Goal: Task Accomplishment & Management: Manage account settings

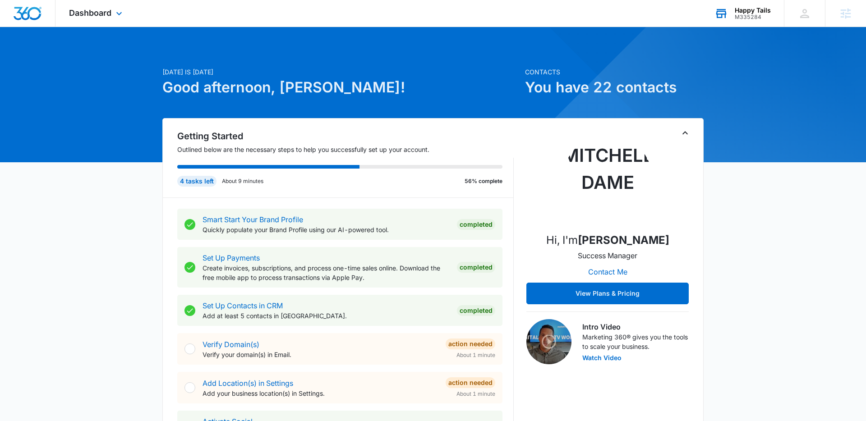
click at [752, 18] on div "M335284" at bounding box center [753, 17] width 36 height 6
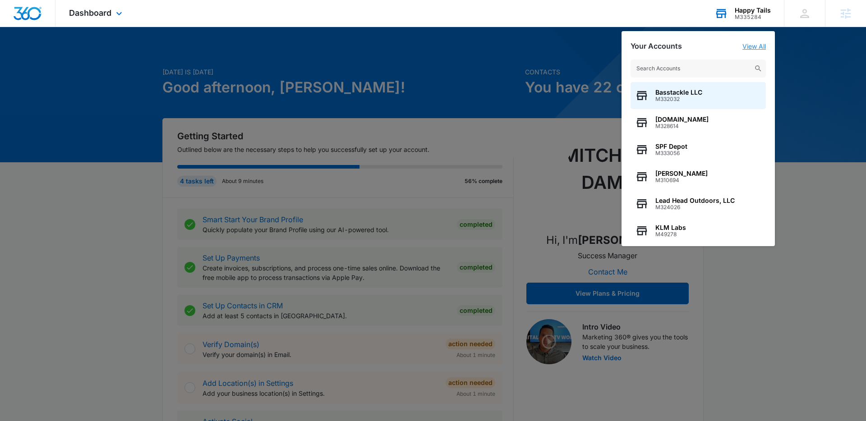
click at [758, 44] on link "View All" at bounding box center [754, 46] width 23 height 8
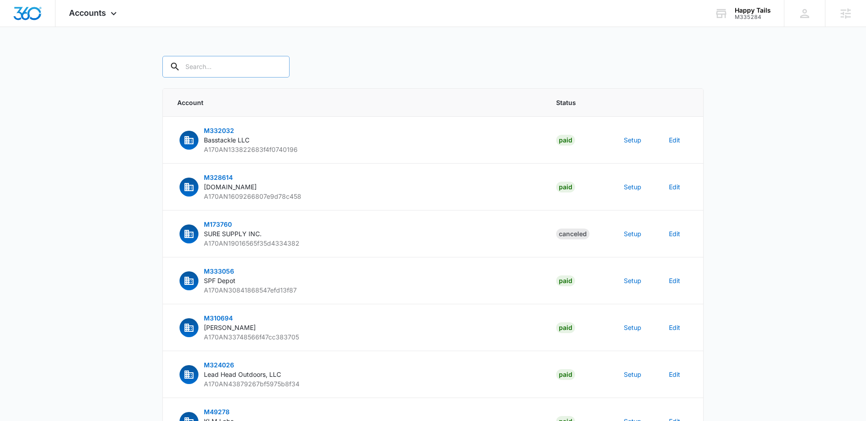
paste input "M335284"
type input "M335284"
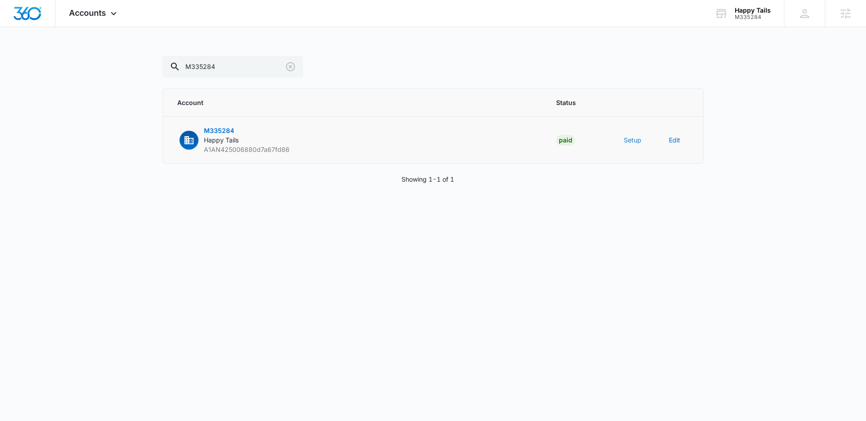
click at [634, 143] on button "Setup" at bounding box center [633, 139] width 18 height 9
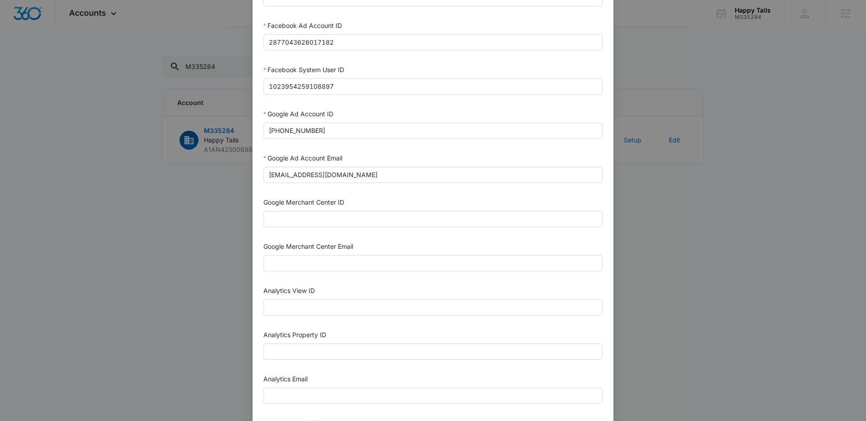
scroll to position [224, 0]
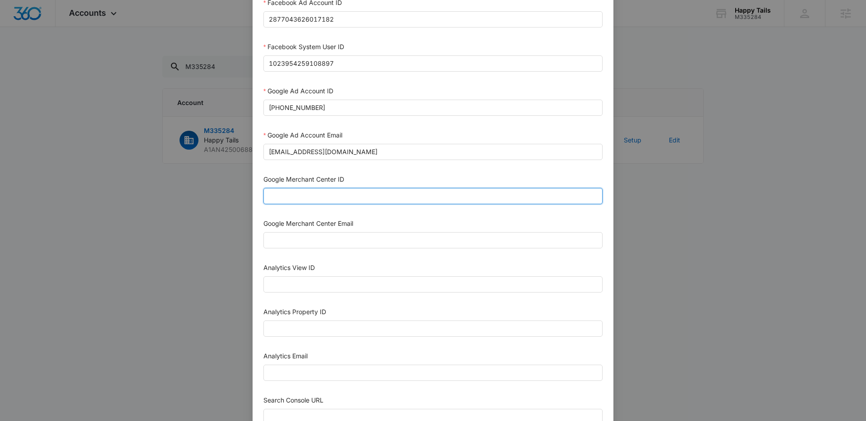
click at [318, 195] on input "Google Merchant Center ID" at bounding box center [432, 196] width 339 height 16
paste input "5667865899"
type input "5667865899"
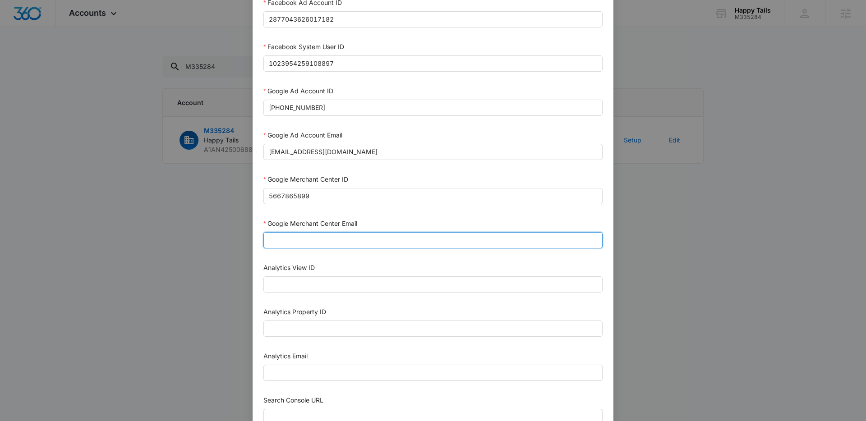
click at [308, 245] on input "Google Merchant Center Email" at bounding box center [432, 240] width 339 height 16
type input "M360+Accounts1025@madwiremedia.com"
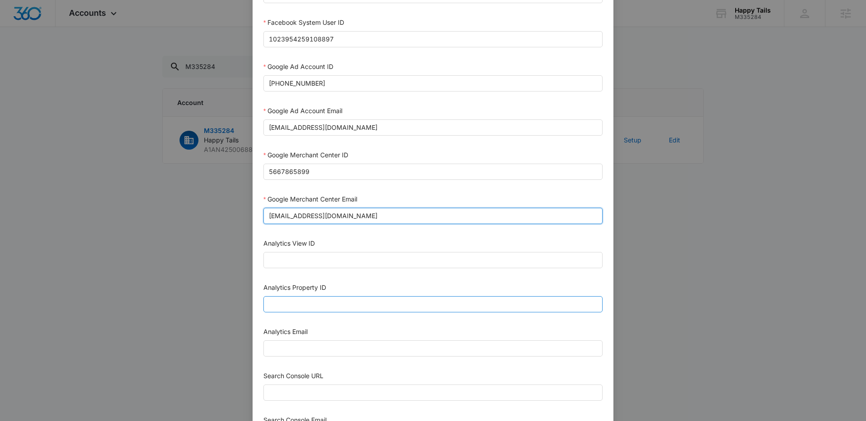
scroll to position [257, 0]
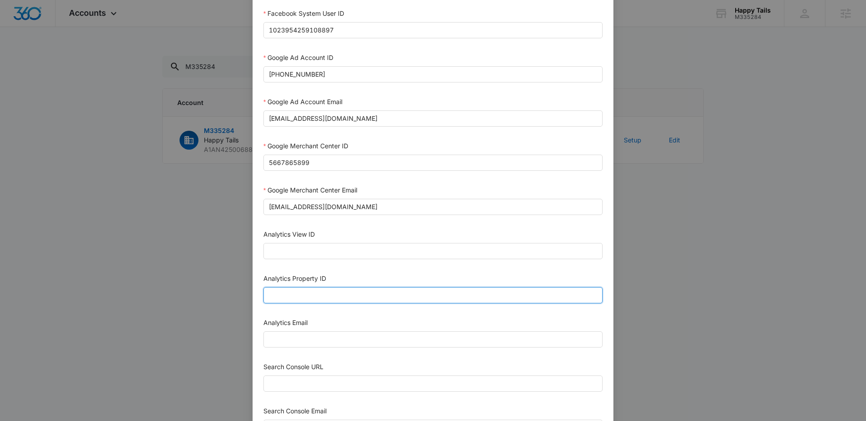
click at [321, 298] on input "Analytics Property ID" at bounding box center [432, 295] width 339 height 16
paste input "508235968"
click at [281, 294] on input "508235968" at bounding box center [432, 295] width 339 height 16
type input "508235968"
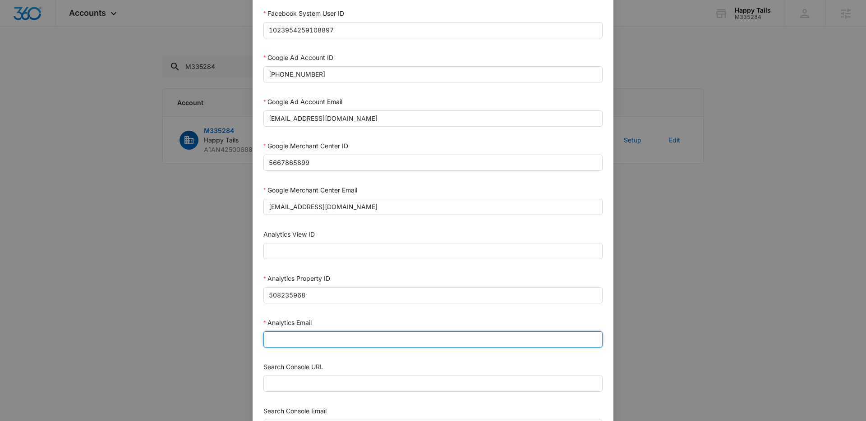
click at [281, 340] on input "Analytics Email" at bounding box center [432, 340] width 339 height 16
type input "m360+accounts1025@madwiremedia.com"
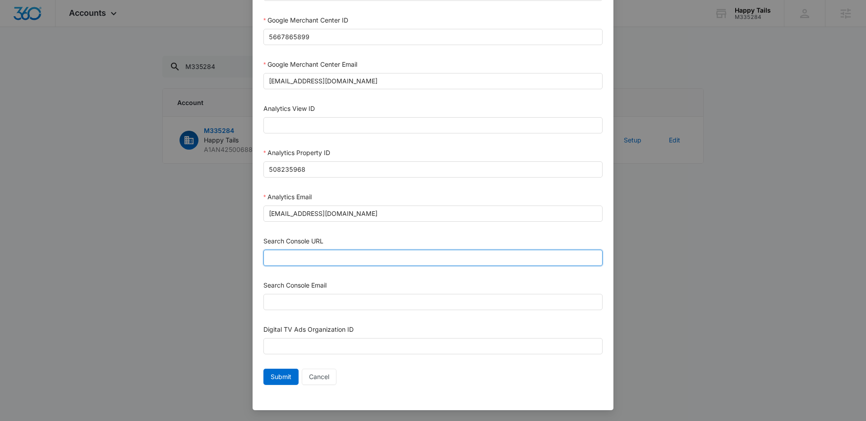
click at [295, 255] on input "Search Console URL" at bounding box center [432, 258] width 339 height 16
paste input "https://happytails.shopping/"
click at [278, 258] on input "https://happytails.shopping/" at bounding box center [432, 258] width 339 height 16
type input "https://happytails.shopping/"
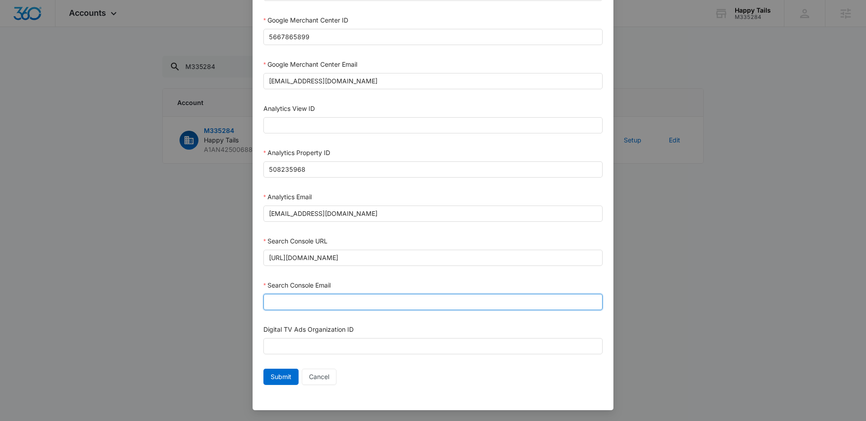
click at [287, 304] on input "Search Console Email" at bounding box center [432, 302] width 339 height 16
type input "M360+Accounts1025@madwiremedia.com"
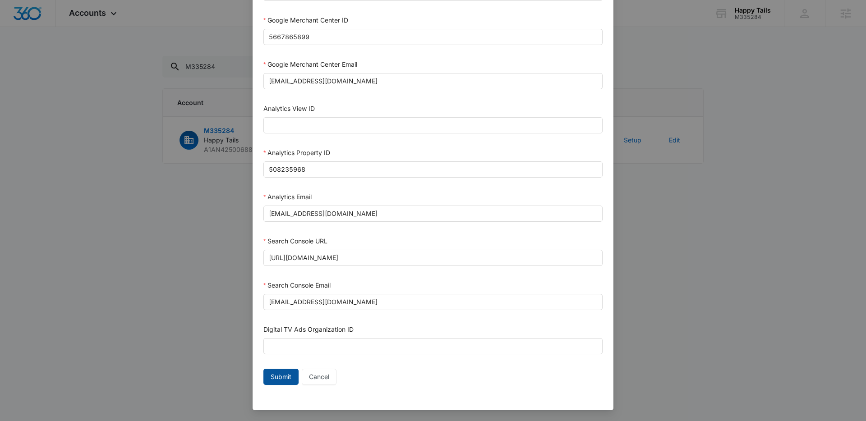
click at [277, 374] on span "Submit" at bounding box center [281, 377] width 21 height 10
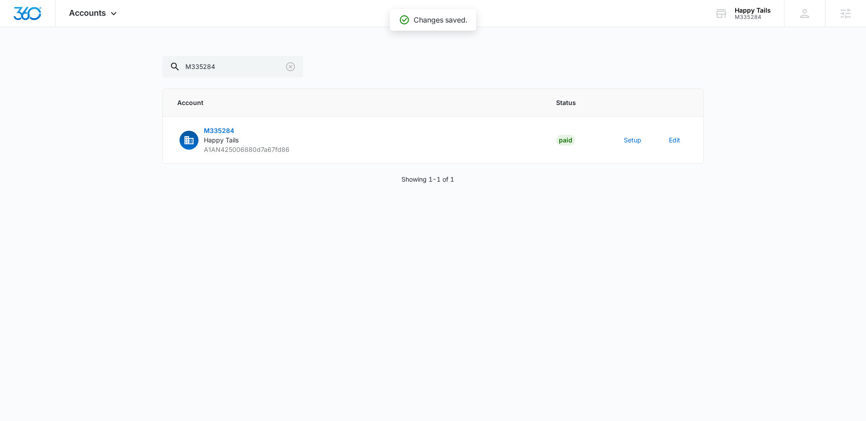
scroll to position [374, 0]
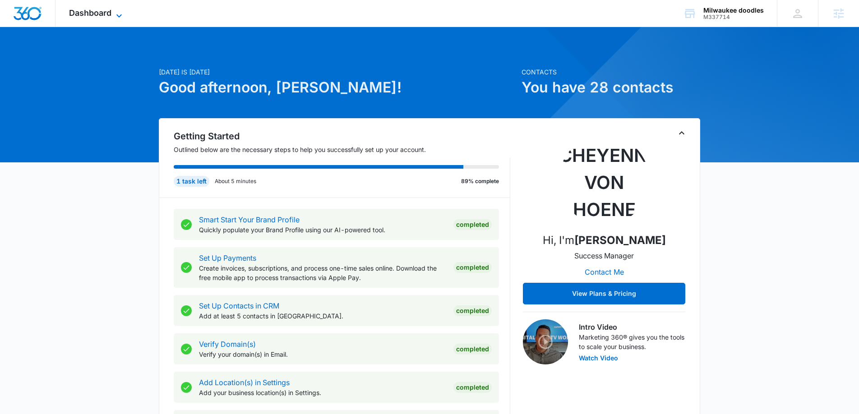
click at [111, 17] on span "Dashboard" at bounding box center [90, 12] width 42 height 9
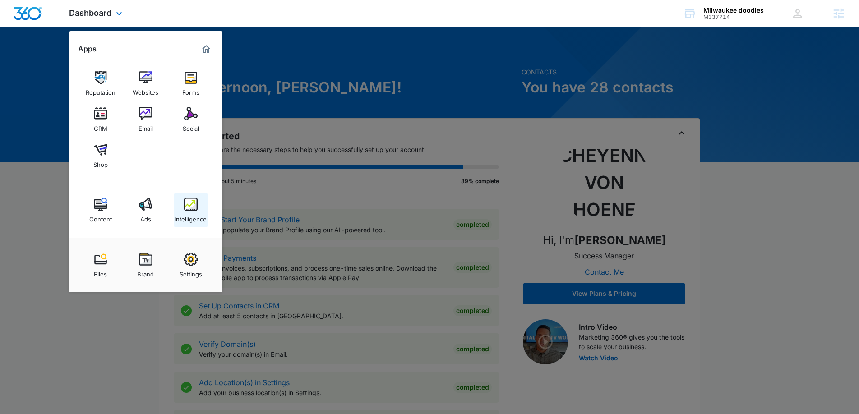
click at [195, 202] on img at bounding box center [191, 205] width 14 height 14
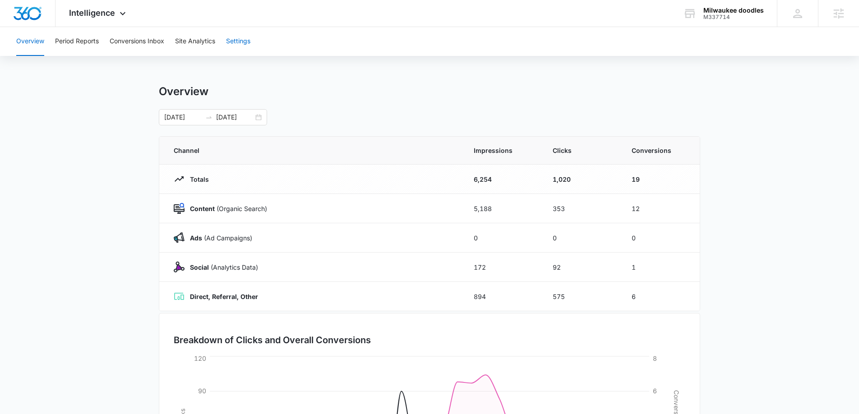
click at [244, 41] on button "Settings" at bounding box center [238, 41] width 24 height 29
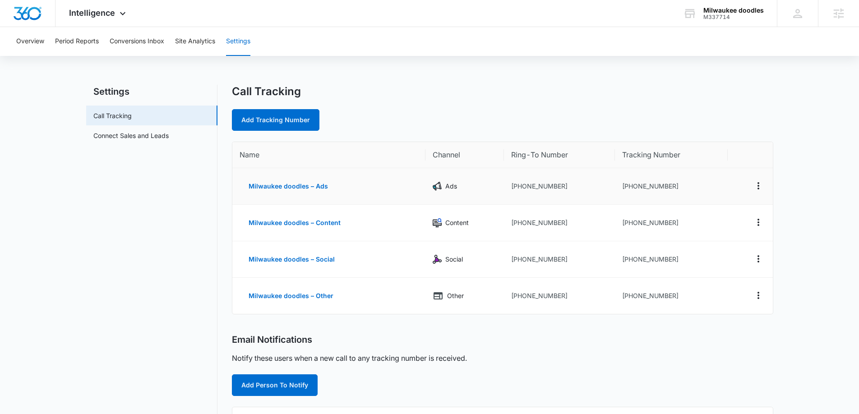
drag, startPoint x: 566, startPoint y: 196, endPoint x: 562, endPoint y: 193, distance: 5.1
click at [566, 196] on td "+14146300974" at bounding box center [559, 186] width 111 height 37
drag, startPoint x: 561, startPoint y: 185, endPoint x: 518, endPoint y: 186, distance: 42.4
click at [518, 186] on td "+14146300974" at bounding box center [559, 186] width 111 height 37
copy td "4146300974"
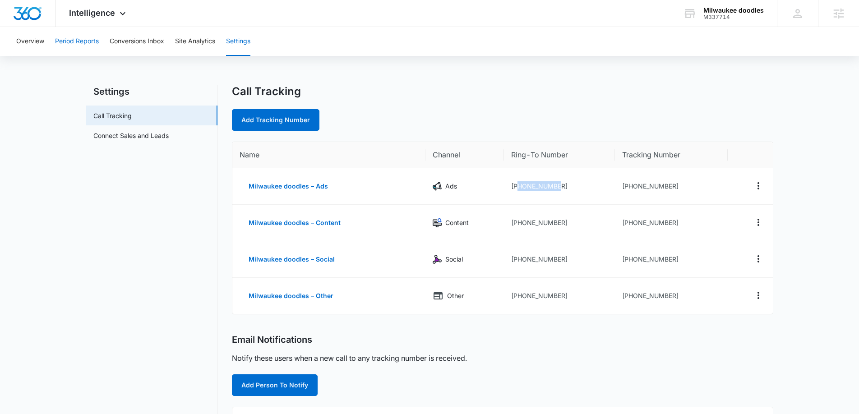
click at [86, 42] on button "Period Reports" at bounding box center [77, 41] width 44 height 29
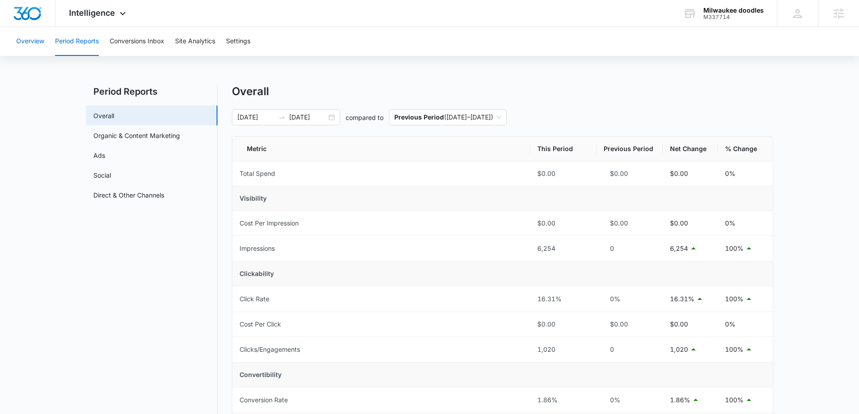
click at [41, 42] on button "Overview" at bounding box center [30, 41] width 28 height 29
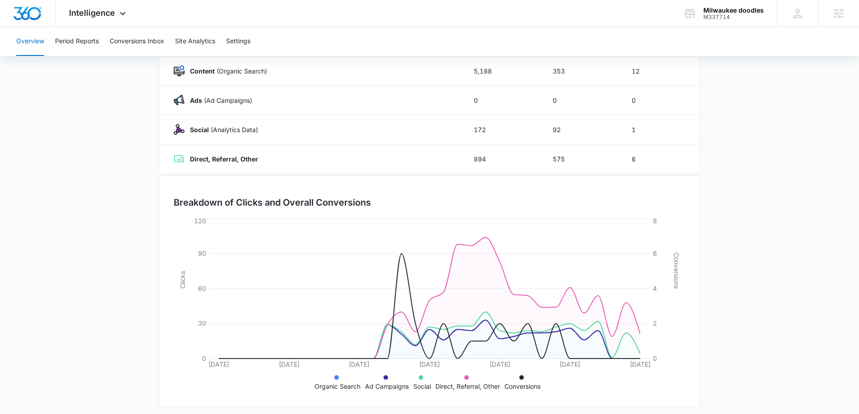
scroll to position [144, 0]
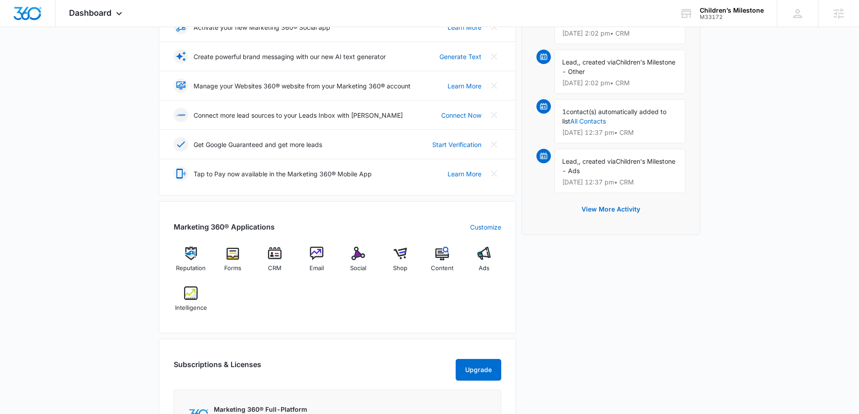
scroll to position [198, 0]
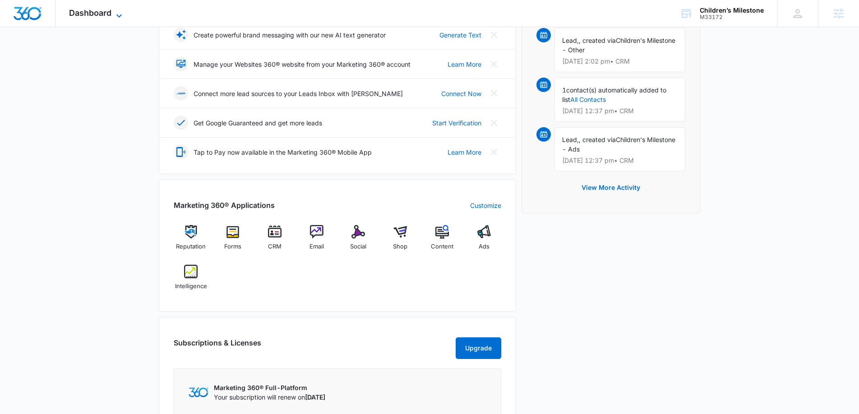
click at [115, 10] on icon at bounding box center [119, 15] width 11 height 11
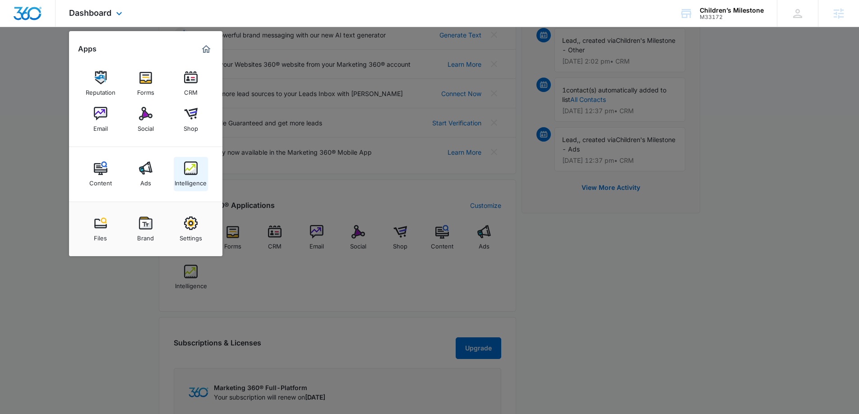
click at [187, 176] on div "Intelligence" at bounding box center [191, 181] width 32 height 12
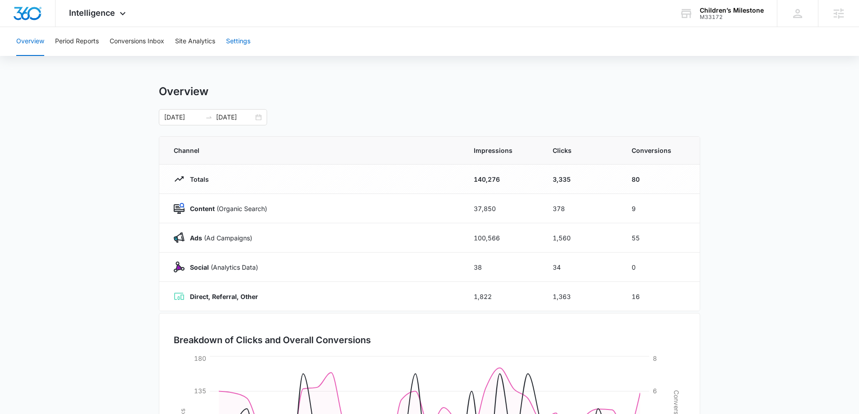
click at [229, 52] on button "Settings" at bounding box center [238, 41] width 24 height 29
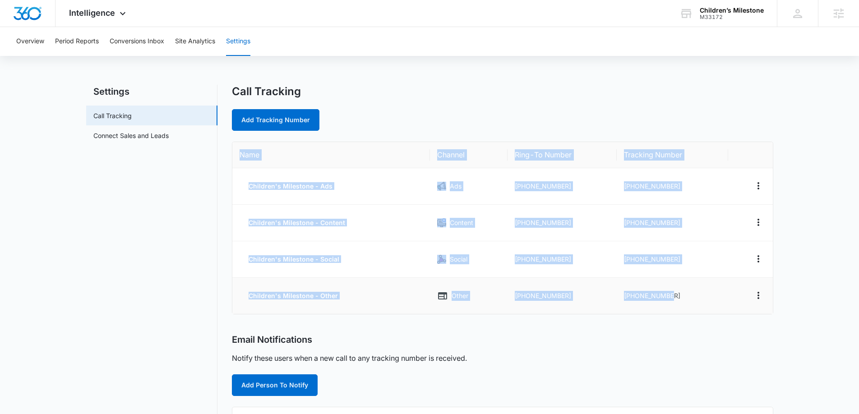
drag, startPoint x: 236, startPoint y: 152, endPoint x: 687, endPoint y: 300, distance: 474.5
click at [687, 300] on table "Name Channel Ring-To Number Tracking Number Children's Milestone - Ads Ads +120…" at bounding box center [502, 228] width 540 height 172
copy table "Name Channel Ring-To Number Tracking Number Children's Milestone - Ads Ads +120…"
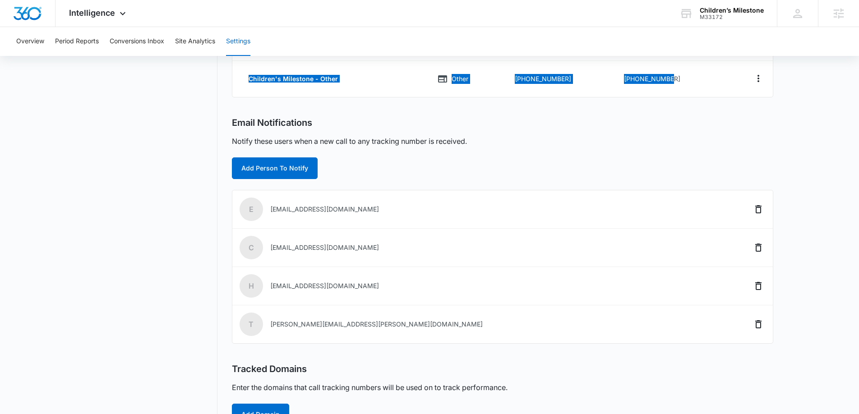
scroll to position [280, 0]
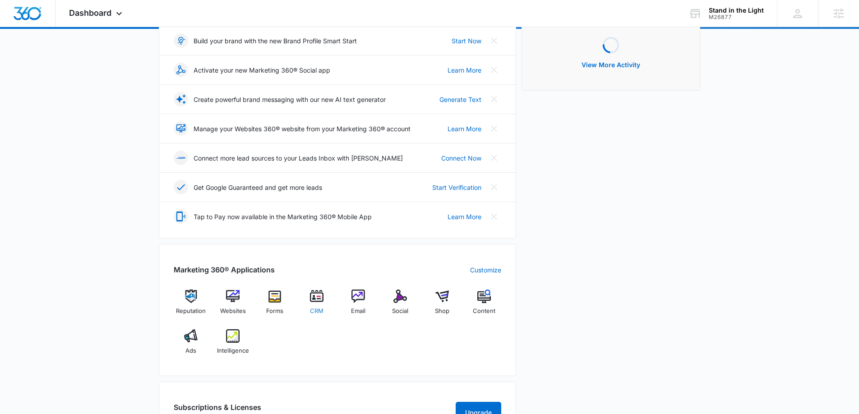
scroll to position [134, 0]
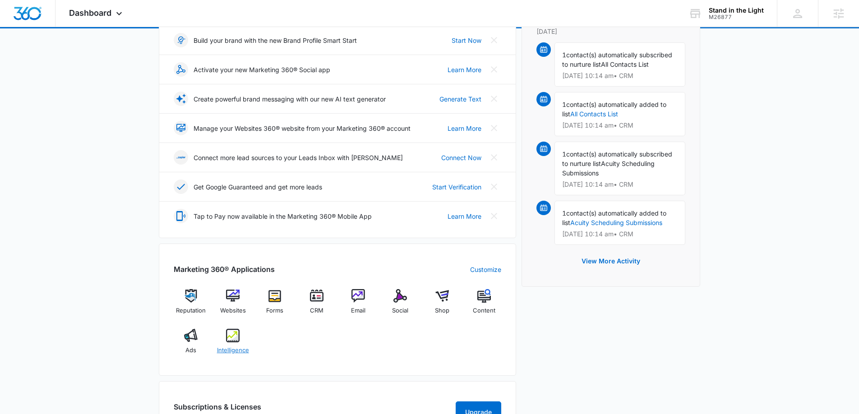
click at [233, 334] on img at bounding box center [233, 336] width 14 height 14
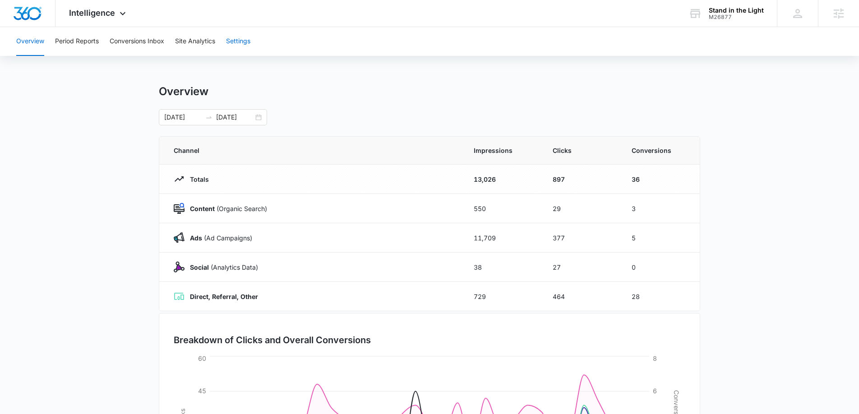
click at [243, 42] on button "Settings" at bounding box center [238, 41] width 24 height 29
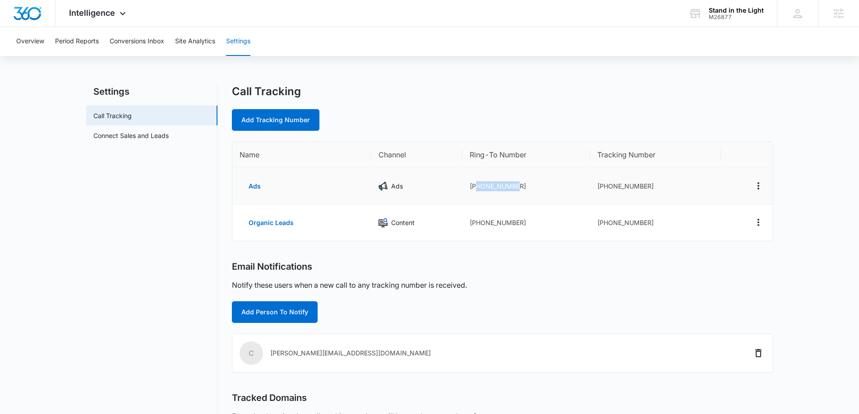
drag, startPoint x: 522, startPoint y: 186, endPoint x: 488, endPoint y: 184, distance: 34.8
click at [476, 183] on td "[PHONE_NUMBER]" at bounding box center [526, 186] width 128 height 37
copy td "5125767730"
click at [281, 118] on link "Add Tracking Number" at bounding box center [276, 120] width 88 height 22
select select "by_area_code"
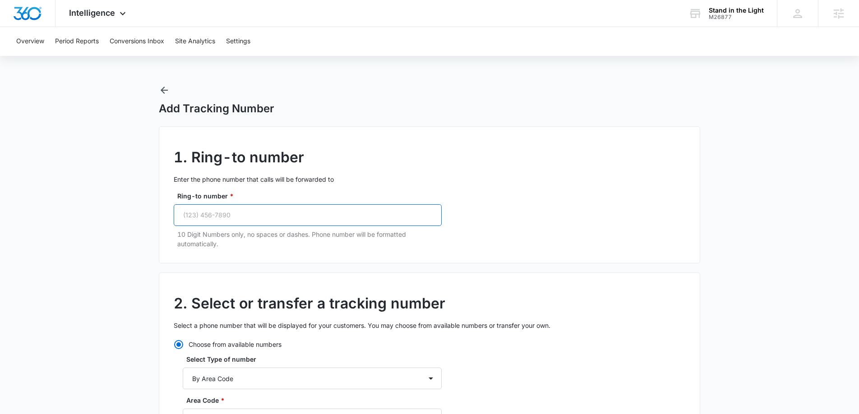
click at [199, 218] on input "Ring-to number *" at bounding box center [308, 215] width 268 height 22
paste input "(512) 576-7730"
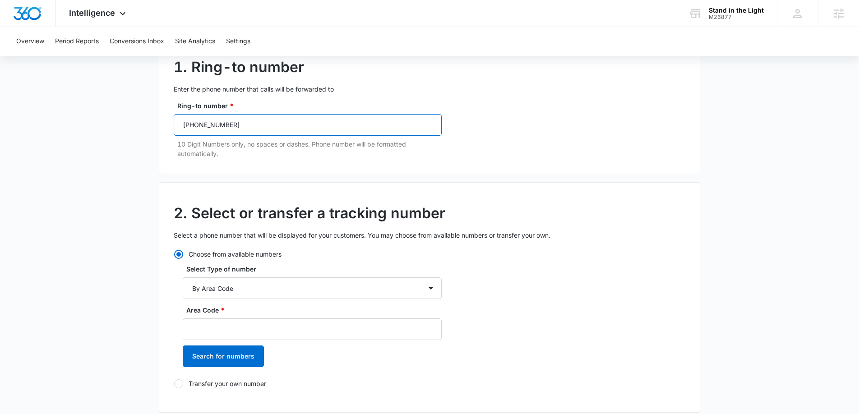
scroll to position [105, 0]
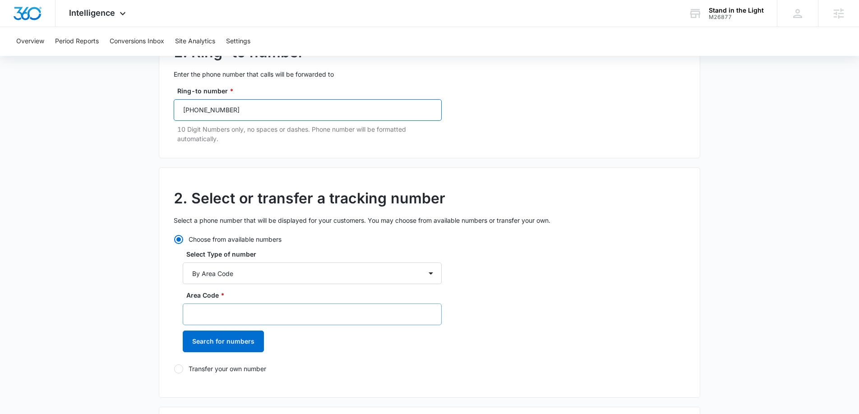
type input "(512) 576-7730"
click at [243, 309] on input "Area Code *" at bounding box center [312, 315] width 259 height 22
click at [203, 274] on select "By City & State By State Only By Zip Code By Area Code Toll Free Numbers" at bounding box center [312, 274] width 259 height 22
select select "by_toll_free"
click at [183, 263] on select "By City & State By State Only By Zip Code By Area Code Toll Free Numbers" at bounding box center [312, 274] width 259 height 22
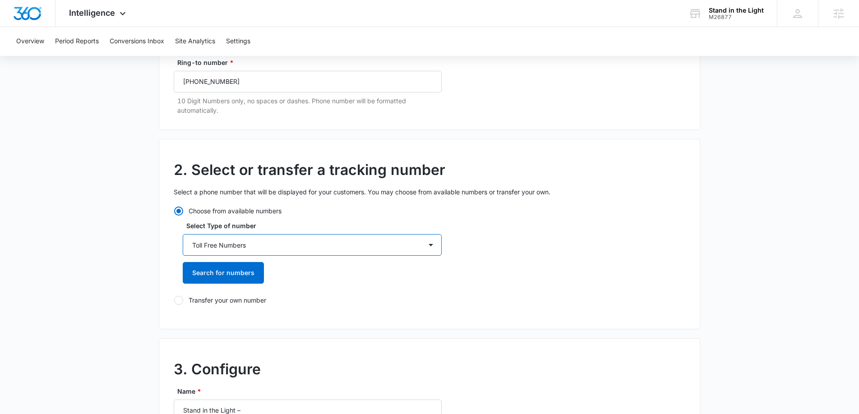
scroll to position [135, 0]
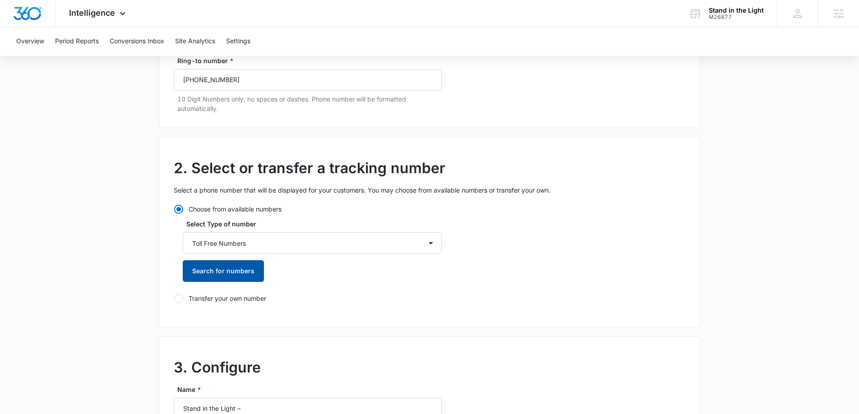
click at [221, 279] on button "Search for numbers" at bounding box center [223, 271] width 81 height 22
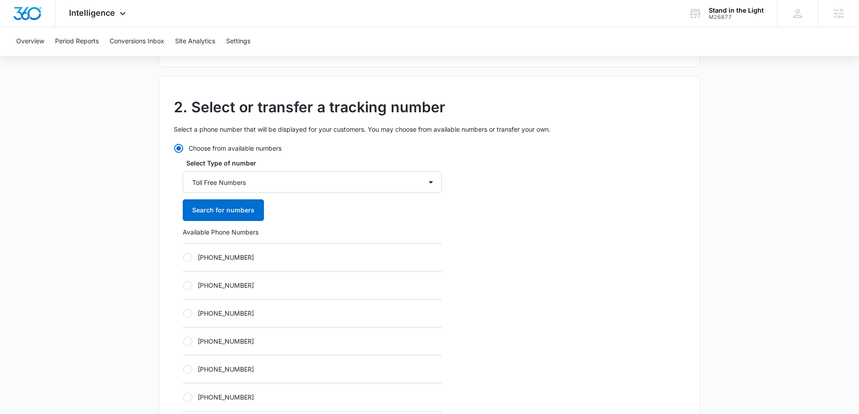
scroll to position [198, 0]
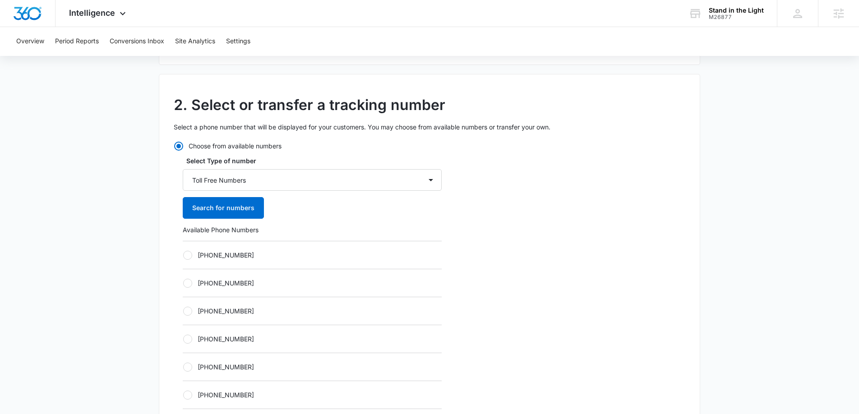
click at [184, 256] on div at bounding box center [187, 255] width 9 height 9
click at [183, 255] on input "[PHONE_NUMBER]" at bounding box center [183, 255] width 0 height 0
radio input "true"
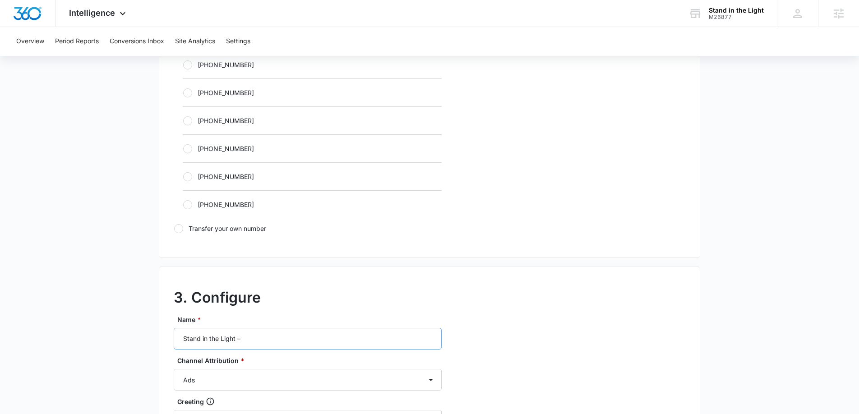
scroll to position [502, 0]
click at [295, 324] on div "Name * Stand in the Light –" at bounding box center [308, 331] width 268 height 35
click at [289, 335] on input "Stand in the Light –" at bounding box center [308, 338] width 268 height 22
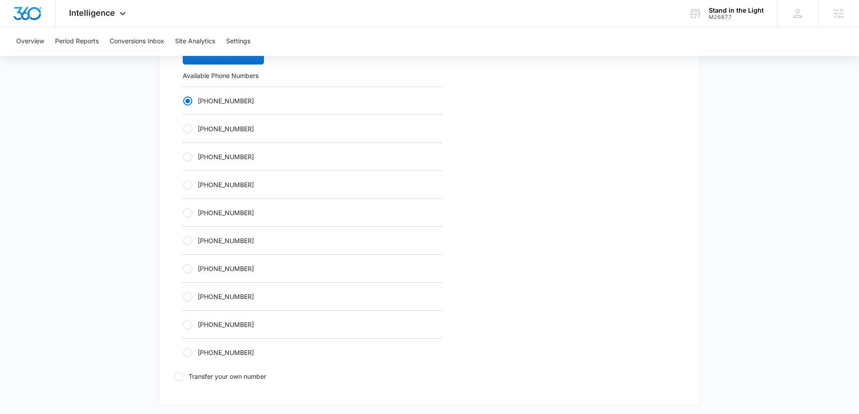
scroll to position [802, 0]
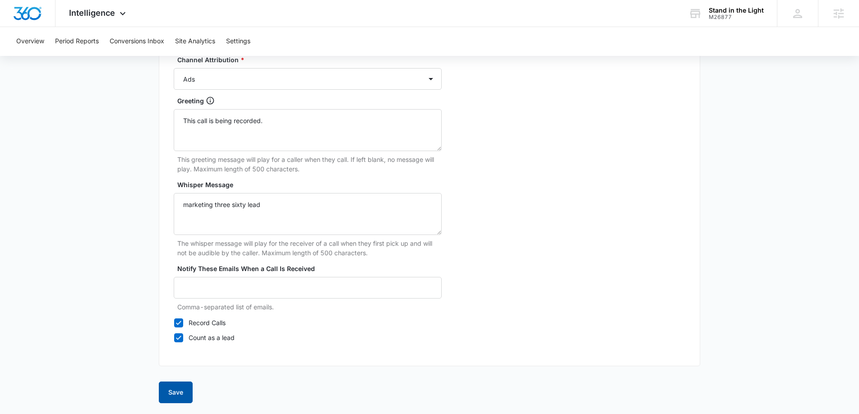
type input "Stand in the Light – Ads"
click at [181, 389] on button "Save" at bounding box center [176, 393] width 34 height 22
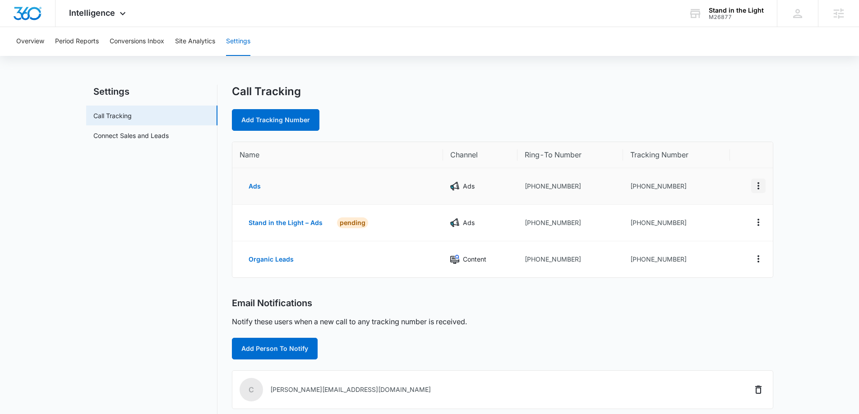
click at [762, 185] on icon "Actions" at bounding box center [758, 185] width 11 height 11
click at [722, 190] on div "Delete" at bounding box center [715, 192] width 19 height 6
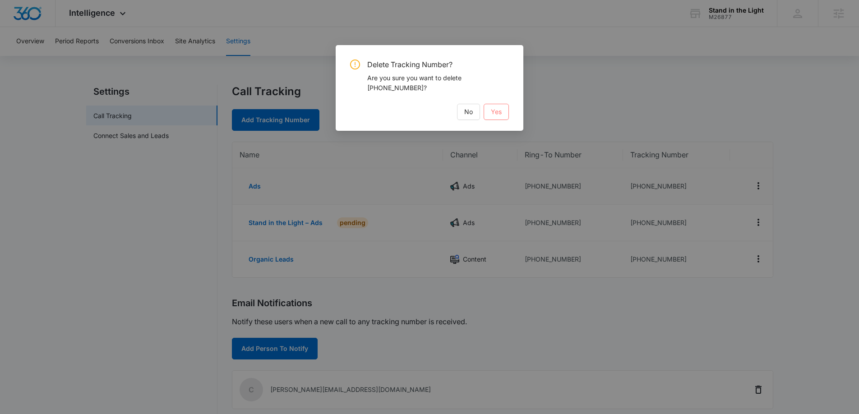
click at [493, 112] on span "Yes" at bounding box center [496, 112] width 11 height 10
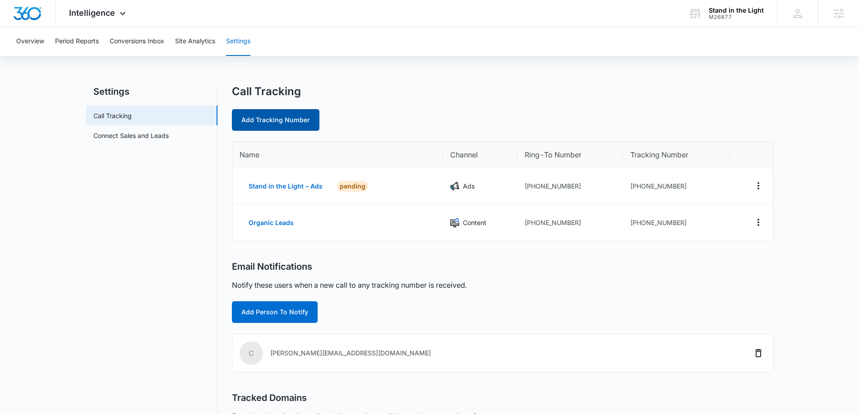
click at [266, 119] on link "Add Tracking Number" at bounding box center [276, 120] width 88 height 22
select select "by_area_code"
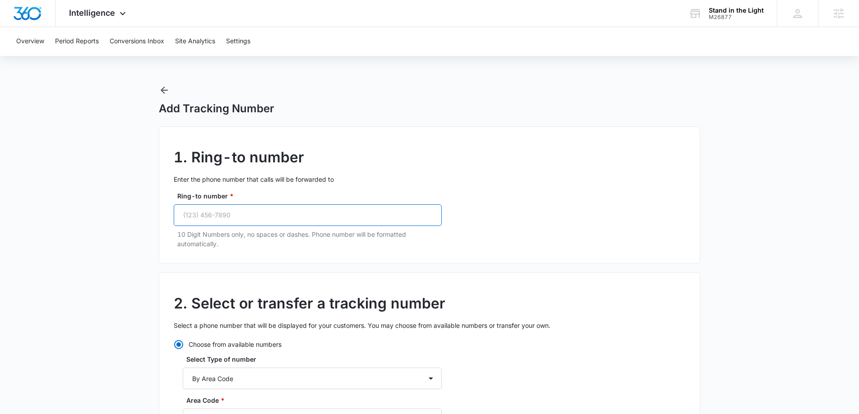
click at [217, 212] on input "Ring-to number *" at bounding box center [308, 215] width 268 height 22
paste input "(512) 576-7730"
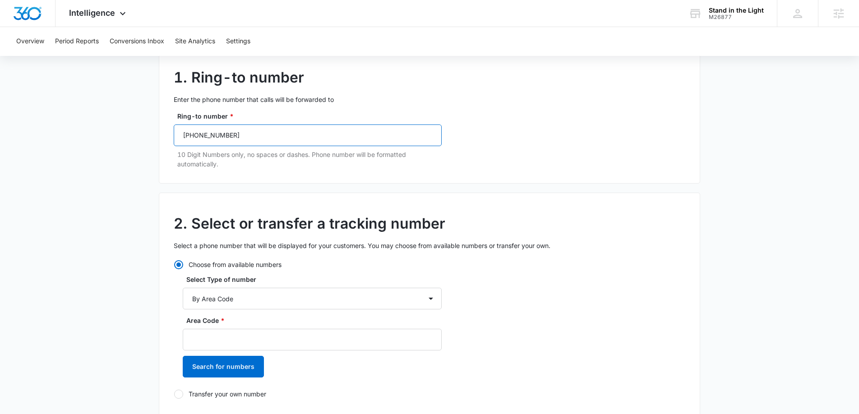
scroll to position [83, 0]
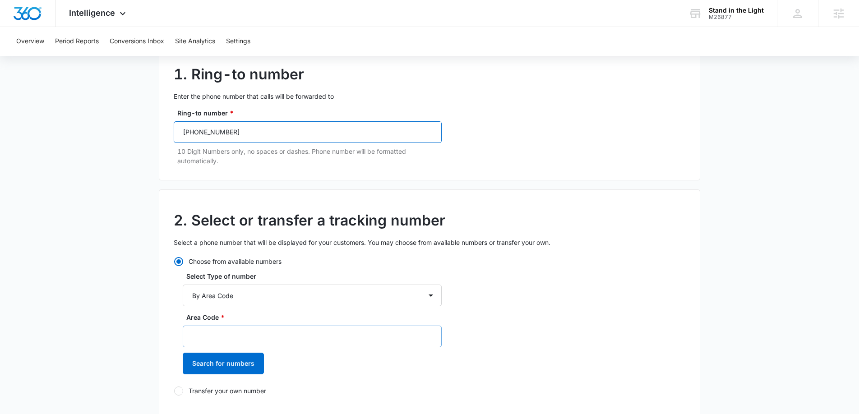
type input "(512) 576-7730"
click at [223, 341] on input "Area Code *" at bounding box center [312, 337] width 259 height 22
click at [212, 304] on select "By City & State By State Only By Zip Code By Area Code Toll Free Numbers" at bounding box center [312, 296] width 259 height 22
select select "by_toll_free"
click at [183, 285] on select "By City & State By State Only By Zip Code By Area Code Toll Free Numbers" at bounding box center [312, 296] width 259 height 22
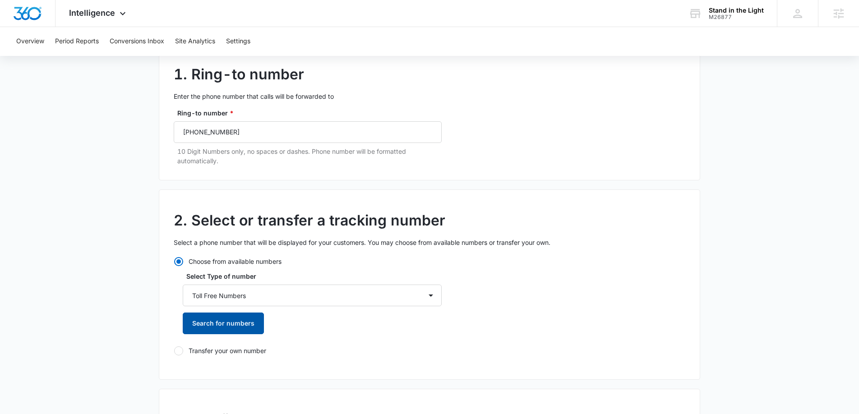
click at [228, 325] on button "Search for numbers" at bounding box center [223, 324] width 81 height 22
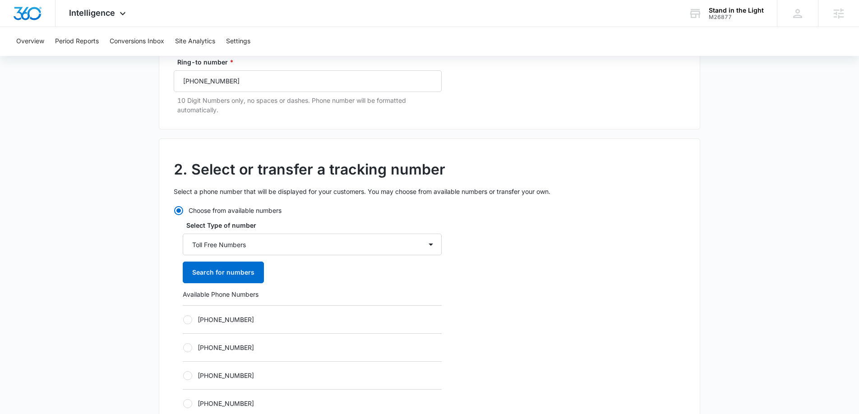
scroll to position [136, 0]
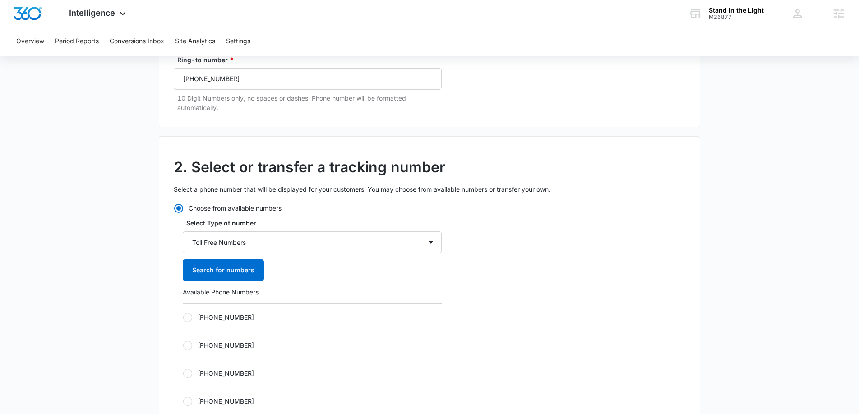
click at [178, 311] on div "Choose from available numbers Select Type of number By City & State By State On…" at bounding box center [308, 400] width 268 height 394
click at [188, 316] on div at bounding box center [187, 317] width 9 height 9
click at [183, 317] on input "[PHONE_NUMBER]" at bounding box center [183, 317] width 0 height 0
radio input "true"
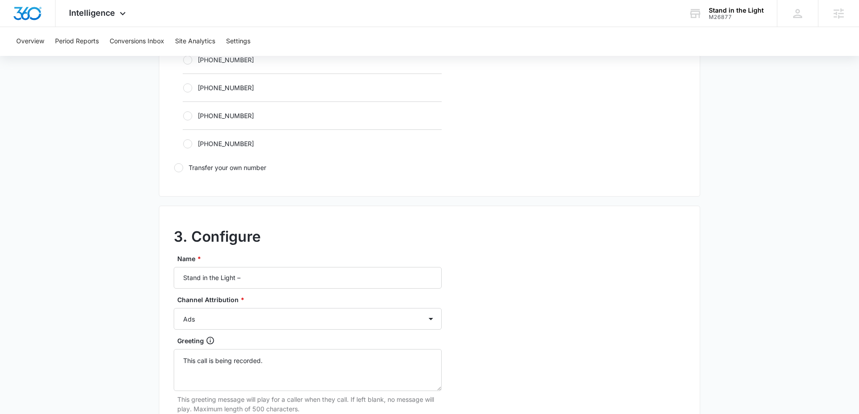
scroll to position [574, 0]
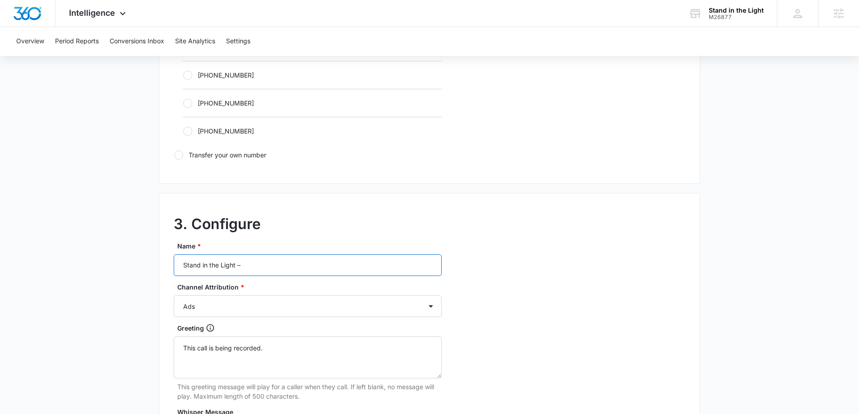
click at [276, 270] on input "Stand in the Light –" at bounding box center [308, 265] width 268 height 22
type input "Stand in the Light – Content"
click at [269, 298] on select "Ads Local Service Ads Content Social Other" at bounding box center [308, 306] width 268 height 22
select select "CONTENT"
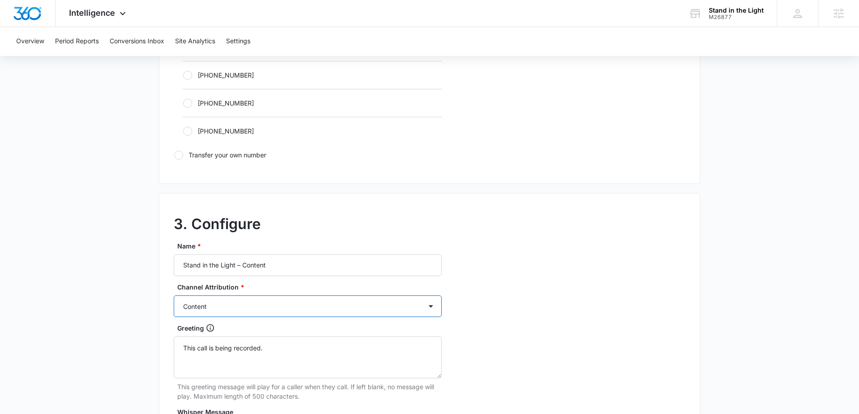
click at [174, 295] on select "Ads Local Service Ads Content Social Other" at bounding box center [308, 306] width 268 height 22
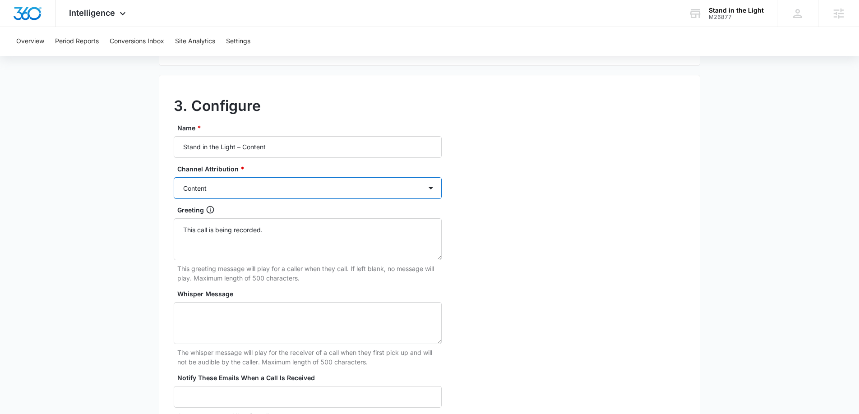
scroll to position [802, 0]
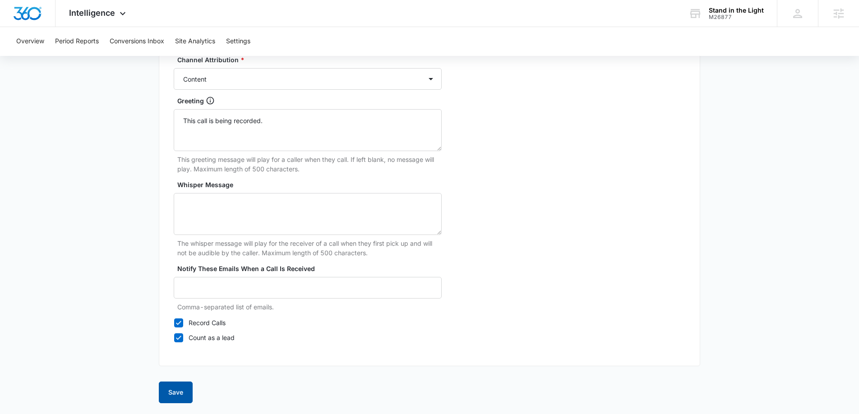
click at [185, 399] on button "Save" at bounding box center [176, 393] width 34 height 22
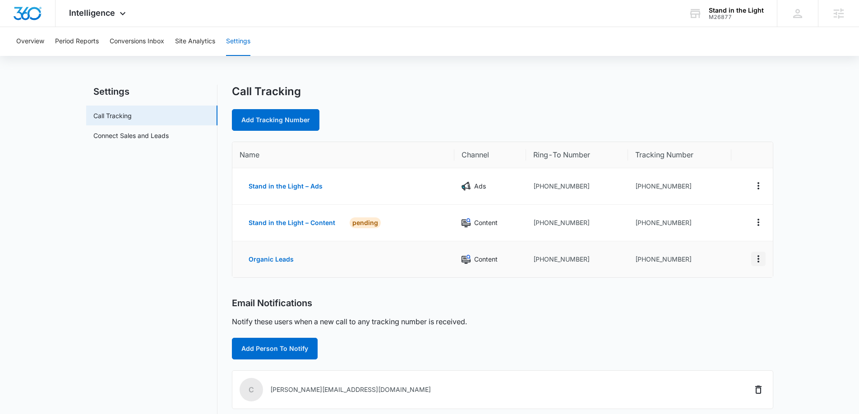
click at [756, 259] on icon "Actions" at bounding box center [758, 259] width 11 height 11
click at [726, 265] on button "Delete" at bounding box center [721, 263] width 51 height 14
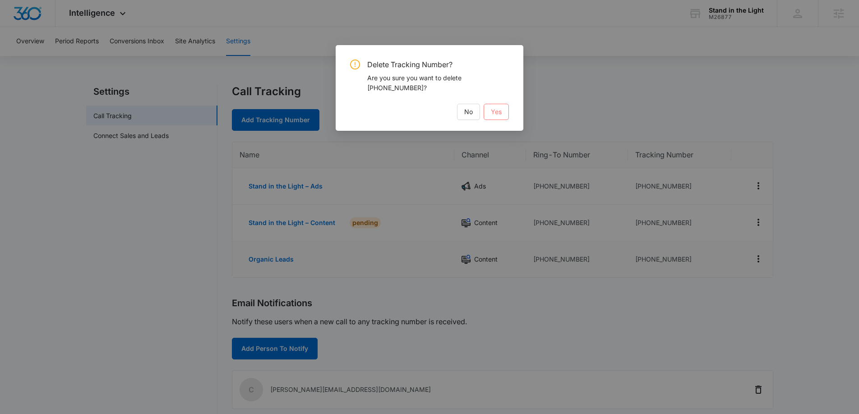
click at [500, 112] on span "Yes" at bounding box center [496, 112] width 11 height 10
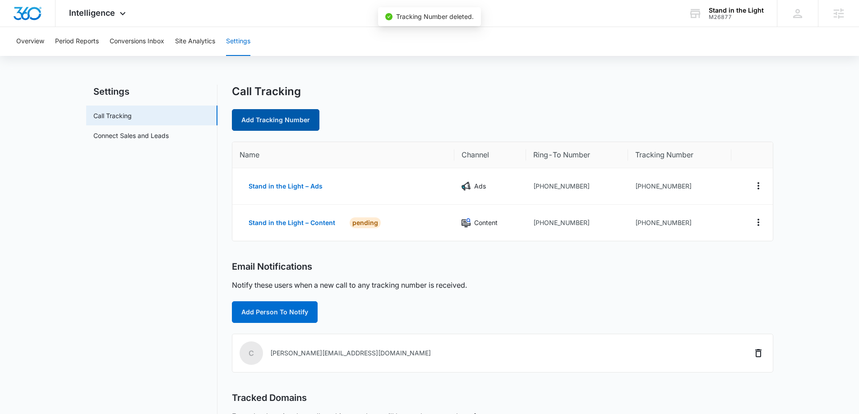
click at [294, 117] on link "Add Tracking Number" at bounding box center [276, 120] width 88 height 22
select select "by_area_code"
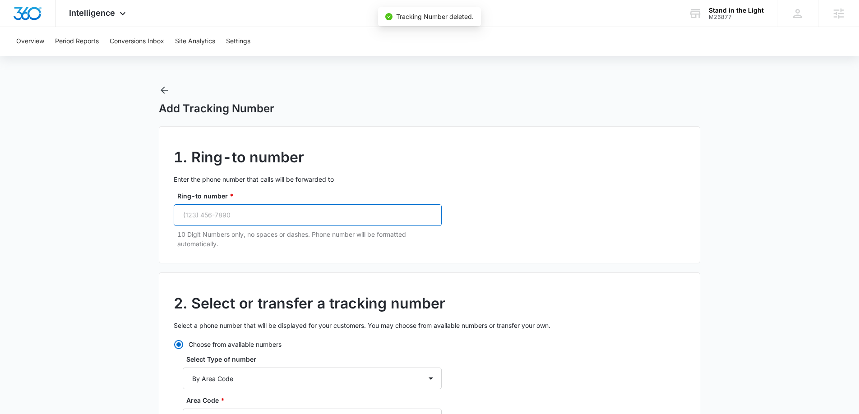
click at [234, 219] on input "Ring-to number *" at bounding box center [308, 215] width 268 height 22
paste input "(512) 576-7730"
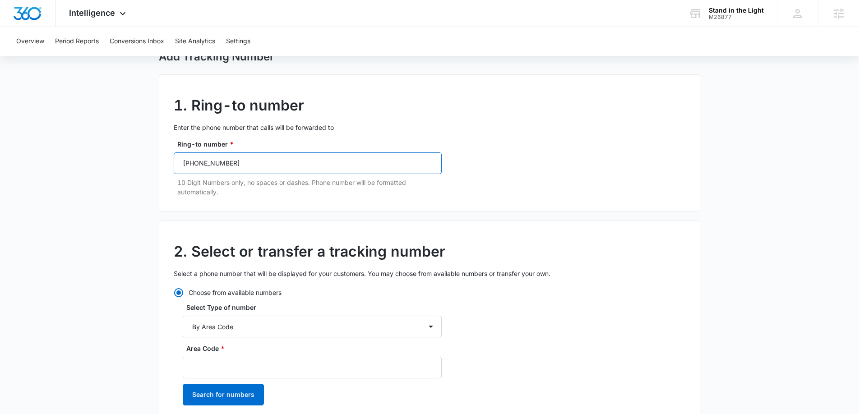
scroll to position [52, 0]
type input "(512) 576-7730"
click at [240, 329] on select "By City & State By State Only By Zip Code By Area Code Toll Free Numbers" at bounding box center [312, 326] width 259 height 22
select select "by_toll_free"
click at [183, 315] on select "By City & State By State Only By Zip Code By Area Code Toll Free Numbers" at bounding box center [312, 326] width 259 height 22
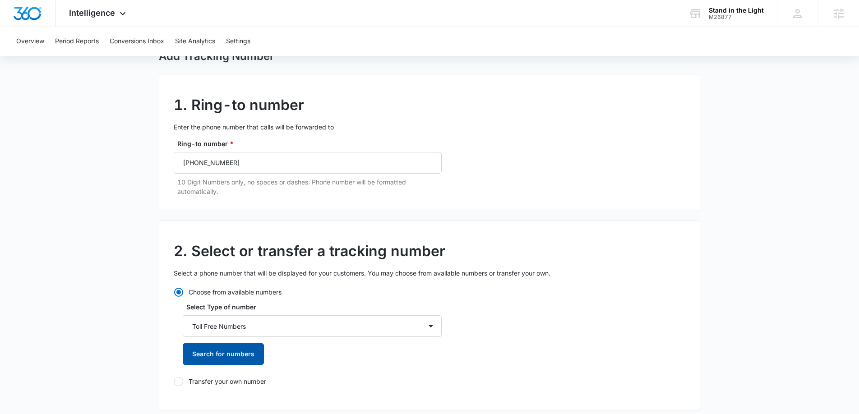
click at [221, 352] on button "Search for numbers" at bounding box center [223, 354] width 81 height 22
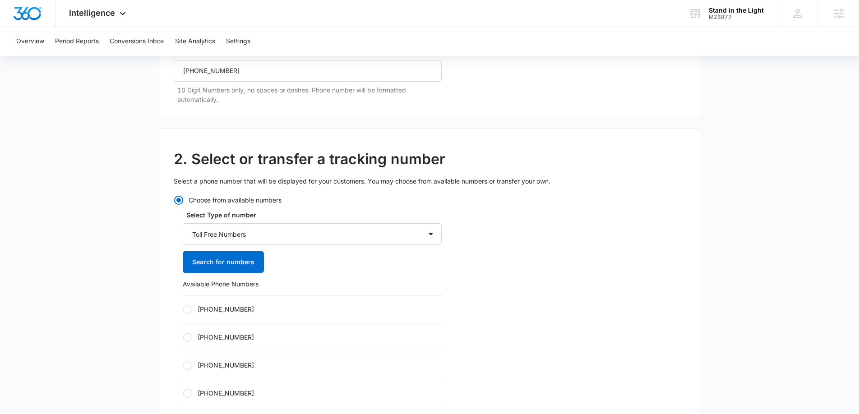
scroll to position [166, 0]
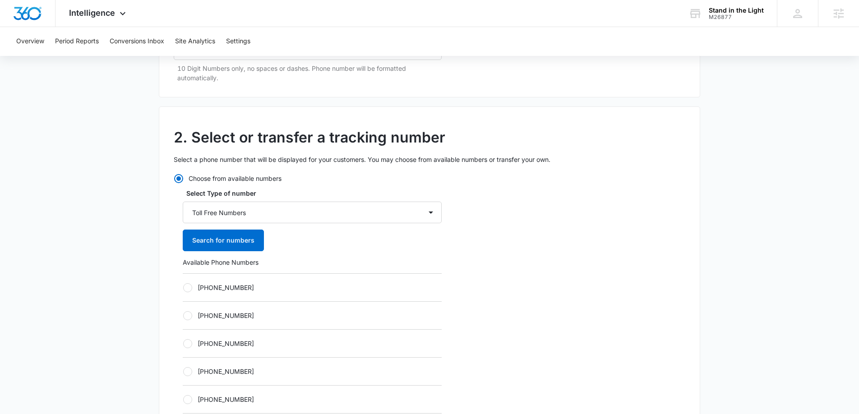
click at [187, 285] on div at bounding box center [187, 287] width 9 height 9
click at [183, 287] on input "[PHONE_NUMBER]" at bounding box center [183, 287] width 0 height 0
radio input "true"
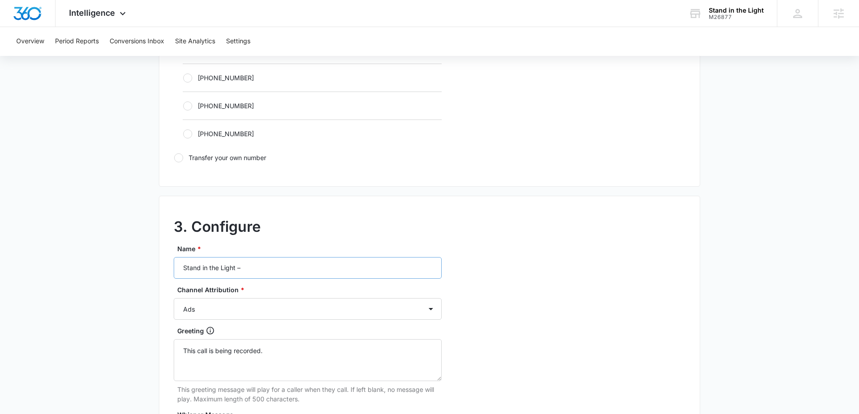
scroll to position [577, 0]
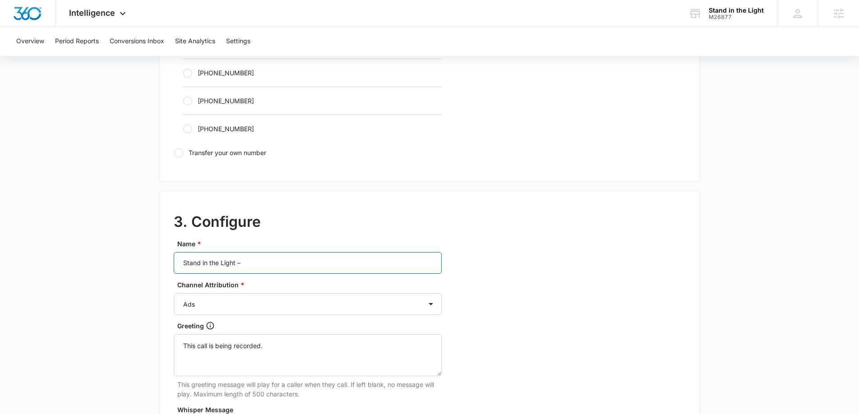
click at [275, 263] on input "Stand in the Light –" at bounding box center [308, 263] width 268 height 22
type input "Stand in the Light – Social"
click at [241, 300] on select "Ads Local Service Ads Content Social Other" at bounding box center [308, 304] width 268 height 22
select select "SOCIAL"
click at [174, 293] on select "Ads Local Service Ads Content Social Other" at bounding box center [308, 304] width 268 height 22
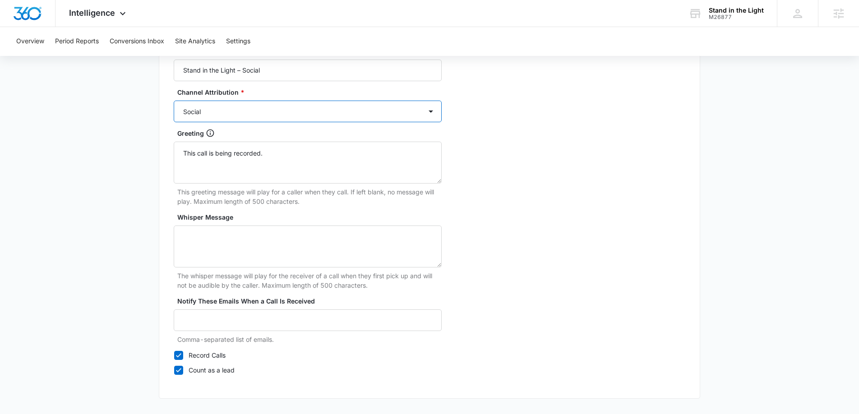
scroll to position [802, 0]
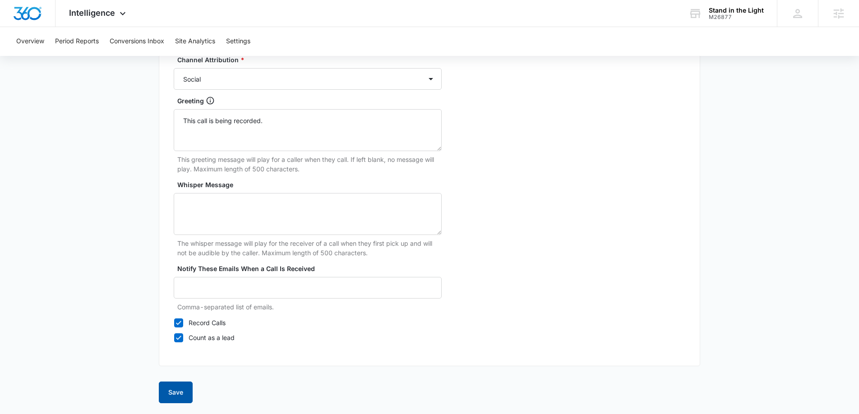
click at [175, 386] on button "Save" at bounding box center [176, 393] width 34 height 22
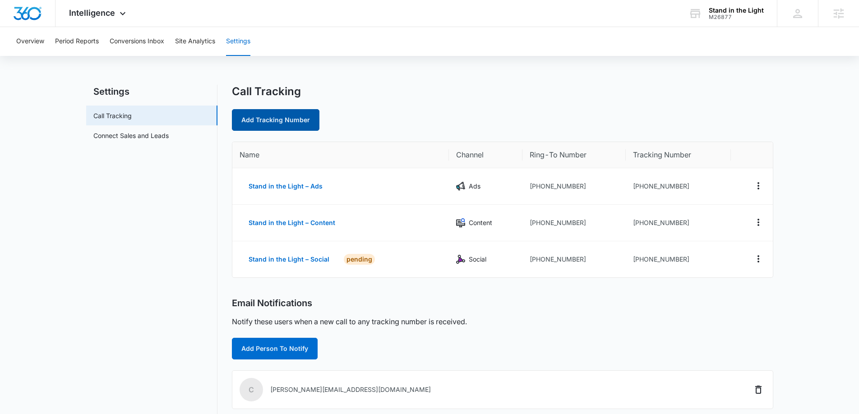
click at [291, 115] on link "Add Tracking Number" at bounding box center [276, 120] width 88 height 22
select select "by_area_code"
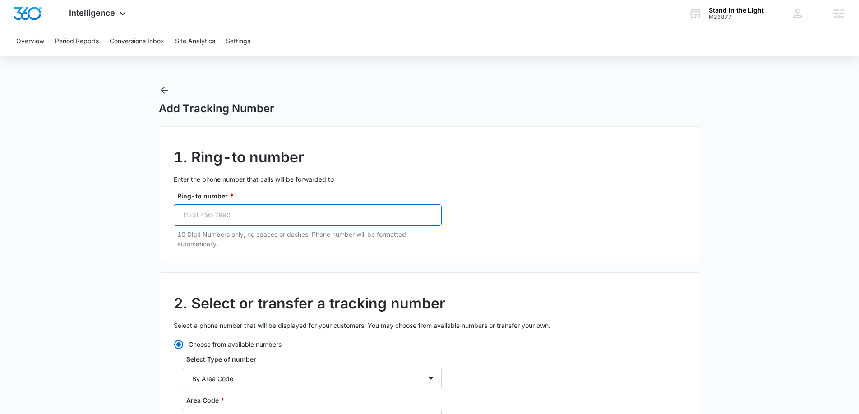
click at [321, 214] on input "Ring-to number *" at bounding box center [308, 215] width 268 height 22
paste input "(512) 576-7730"
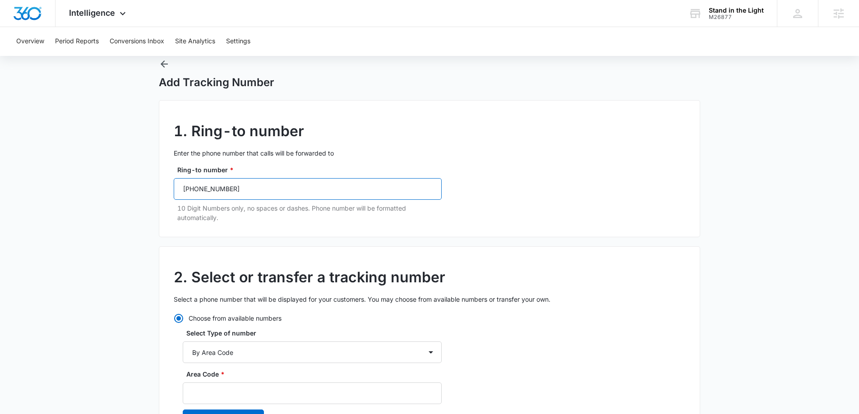
scroll to position [33, 0]
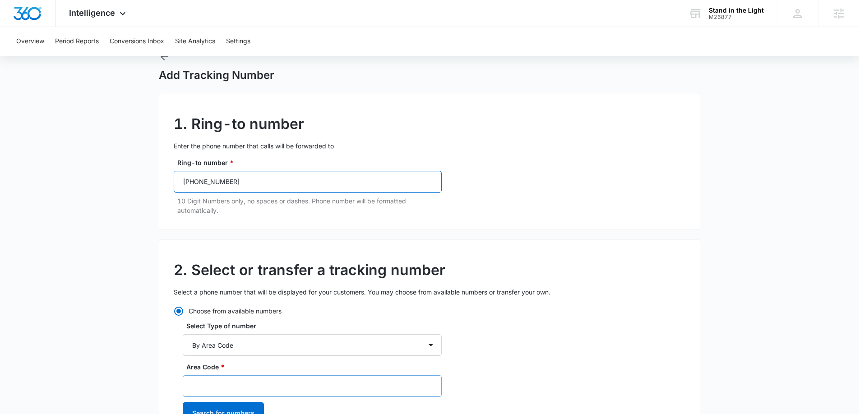
type input "(512) 576-7730"
click at [216, 387] on input "Area Code *" at bounding box center [312, 386] width 259 height 22
click at [322, 343] on select "By City & State By State Only By Zip Code By Area Code Toll Free Numbers" at bounding box center [312, 345] width 259 height 22
select select "by_toll_free"
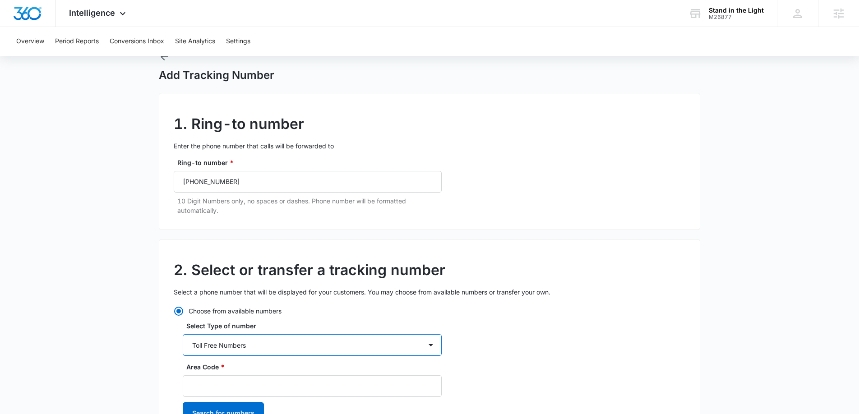
click at [183, 334] on select "By City & State By State Only By Zip Code By Area Code Toll Free Numbers" at bounding box center [312, 345] width 259 height 22
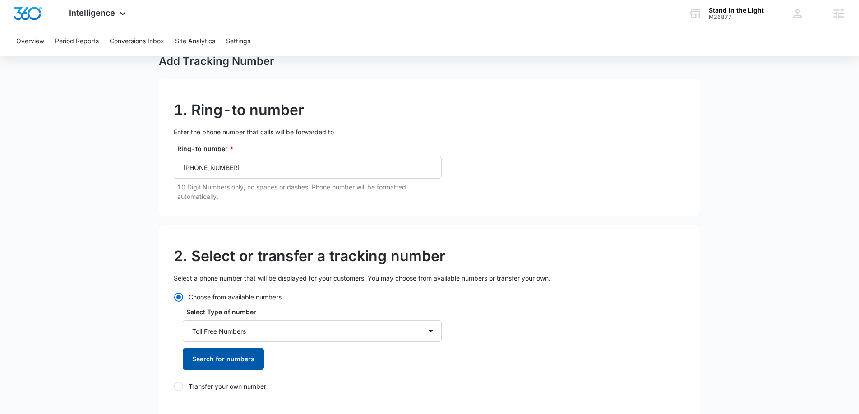
click at [246, 358] on button "Search for numbers" at bounding box center [223, 359] width 81 height 22
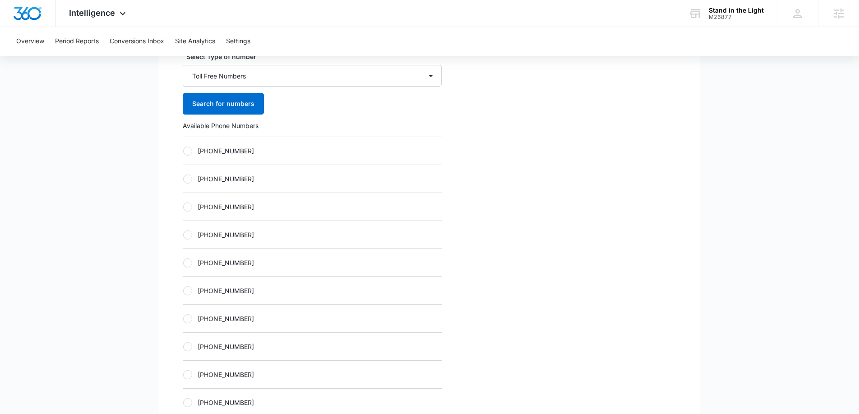
scroll to position [303, 0]
click at [192, 144] on div "[PHONE_NUMBER]" at bounding box center [312, 150] width 259 height 28
click at [190, 150] on div at bounding box center [187, 150] width 9 height 9
click at [183, 150] on input "[PHONE_NUMBER]" at bounding box center [183, 150] width 0 height 0
radio input "true"
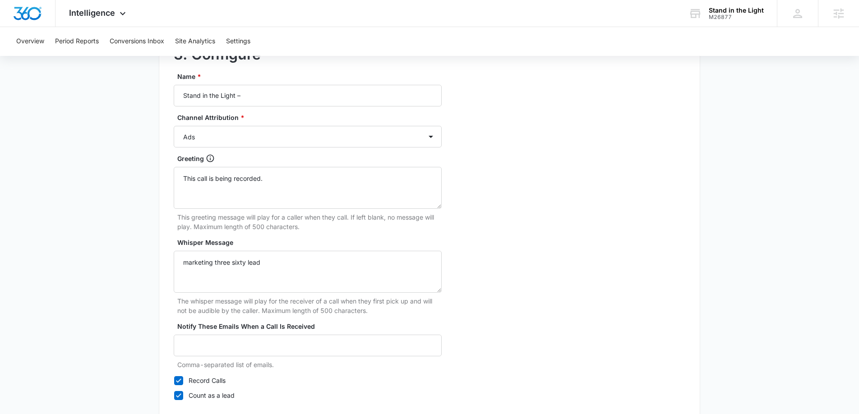
scroll to position [660, 0]
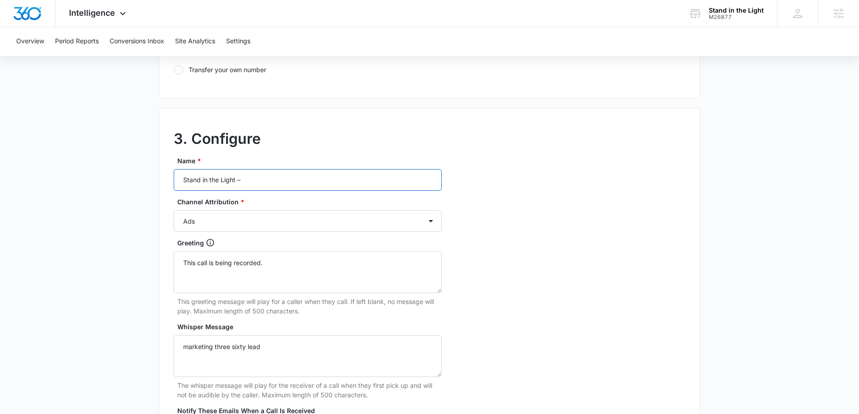
click at [290, 185] on input "Stand in the Light –" at bounding box center [308, 180] width 268 height 22
type input "Stand in the Light – Other"
click at [283, 224] on select "Ads Local Service Ads Content Social Other" at bounding box center [308, 221] width 268 height 22
select select "OTHER"
click at [174, 210] on select "Ads Local Service Ads Content Social Other" at bounding box center [308, 221] width 268 height 22
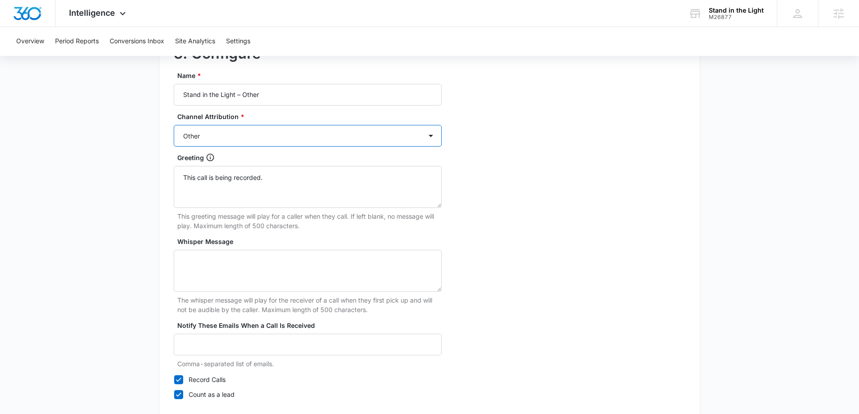
scroll to position [802, 0]
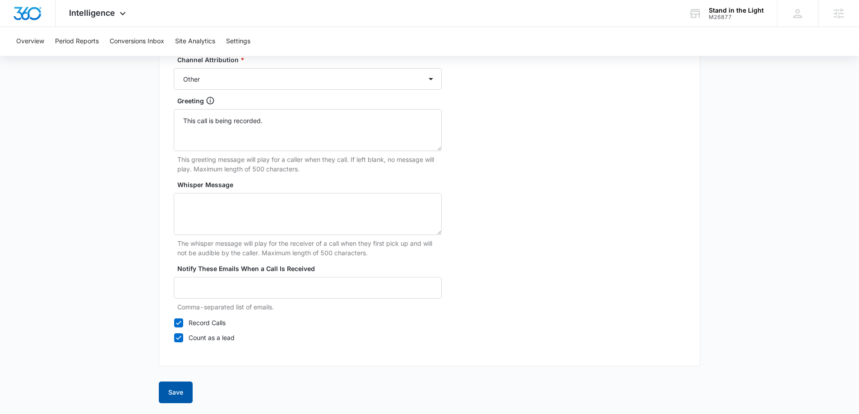
click at [182, 394] on button "Save" at bounding box center [176, 393] width 34 height 22
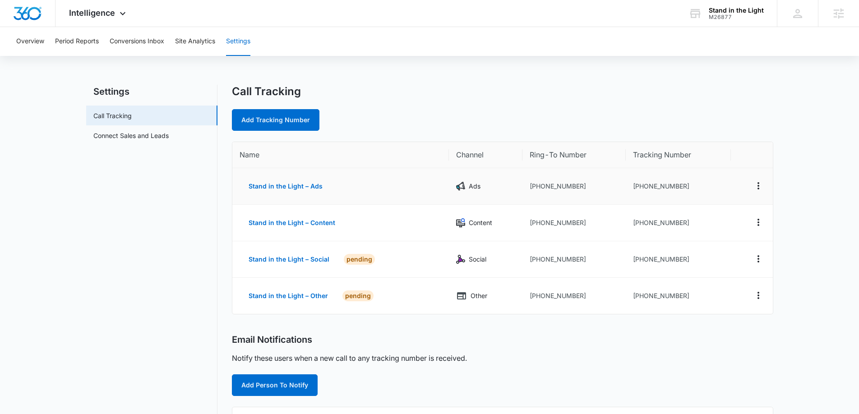
click at [580, 187] on td "[PHONE_NUMBER]" at bounding box center [573, 186] width 103 height 37
drag, startPoint x: 660, startPoint y: 185, endPoint x: 637, endPoint y: 187, distance: 23.0
click at [637, 187] on td "[PHONE_NUMBER]" at bounding box center [678, 186] width 105 height 37
copy td "8333533635"
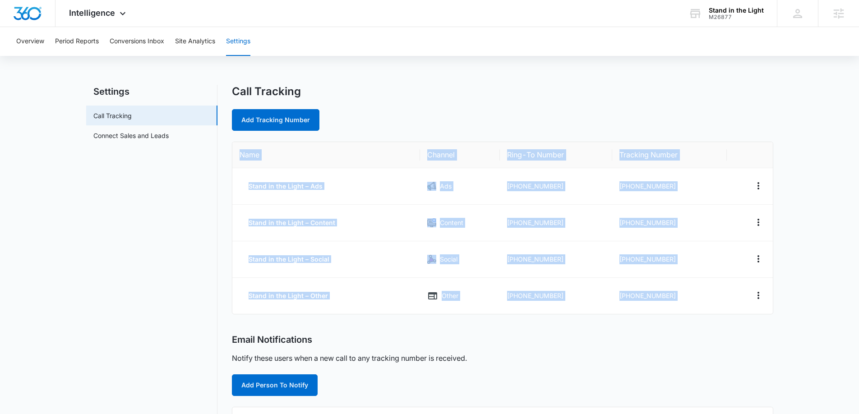
drag, startPoint x: 236, startPoint y: 151, endPoint x: 755, endPoint y: 319, distance: 545.9
click at [756, 319] on div "Call Tracking Add Tracking Number Name Channel Ring-To Number Tracking Number S…" at bounding box center [502, 326] width 541 height 483
copy table "Name Channel Ring-To Number Tracking Number Stand in the Light – Ads Ads [PHONE…"
drag, startPoint x: 513, startPoint y: 189, endPoint x: 566, endPoint y: 186, distance: 52.4
click at [513, 189] on td "[PHONE_NUMBER]" at bounding box center [556, 186] width 112 height 37
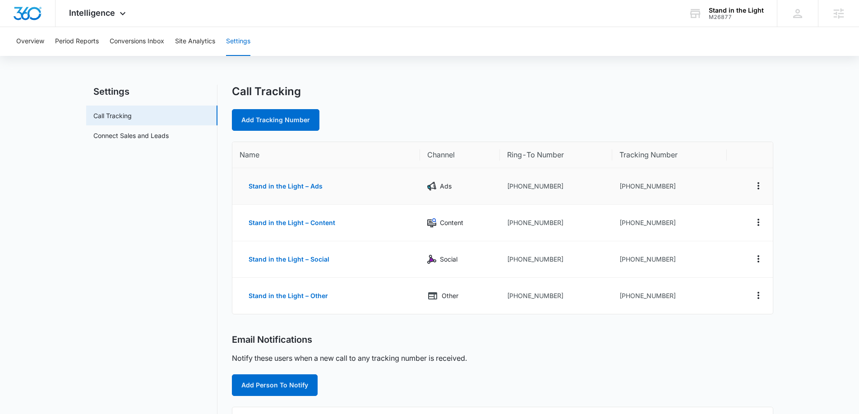
drag, startPoint x: 569, startPoint y: 186, endPoint x: 564, endPoint y: 184, distance: 5.3
click at [569, 186] on td "[PHONE_NUMBER]" at bounding box center [556, 186] width 112 height 37
drag, startPoint x: 556, startPoint y: 183, endPoint x: 512, endPoint y: 182, distance: 44.2
click at [512, 182] on td "[PHONE_NUMBER]" at bounding box center [556, 186] width 112 height 37
copy td "5125767730"
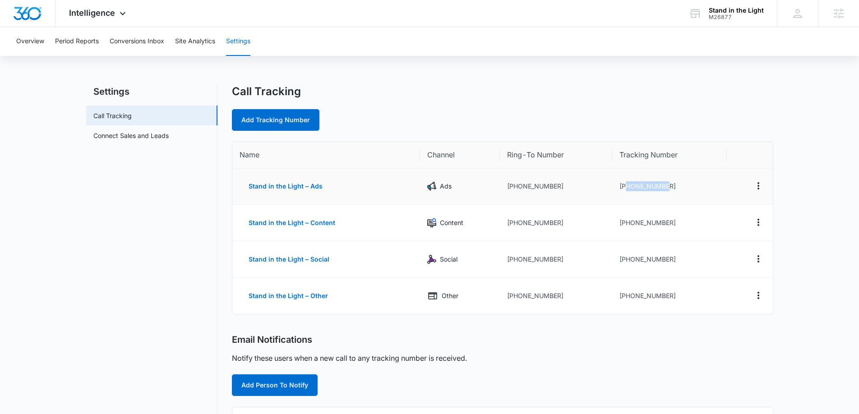
drag, startPoint x: 678, startPoint y: 190, endPoint x: 625, endPoint y: 185, distance: 53.4
click at [624, 185] on td "[PHONE_NUMBER]" at bounding box center [669, 186] width 115 height 37
copy td "8333533635"
drag, startPoint x: 673, startPoint y: 224, endPoint x: 625, endPoint y: 220, distance: 48.9
click at [625, 220] on td "[PHONE_NUMBER]" at bounding box center [669, 223] width 115 height 37
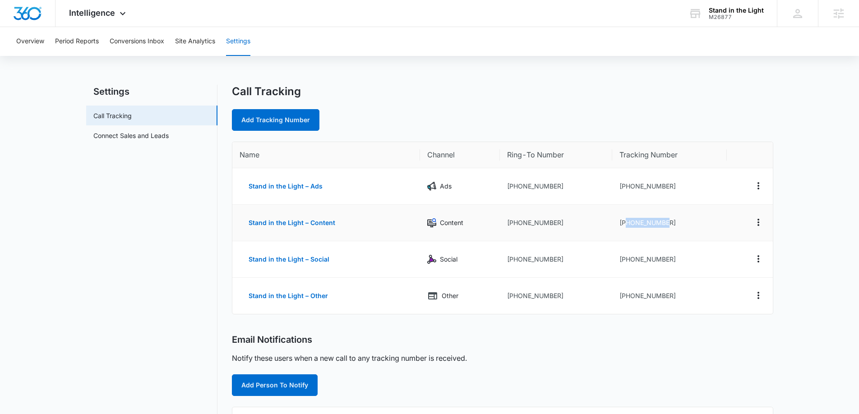
copy td "8333534178"
drag, startPoint x: 675, startPoint y: 259, endPoint x: 624, endPoint y: 260, distance: 51.0
click at [625, 260] on td "[PHONE_NUMBER]" at bounding box center [669, 259] width 115 height 37
copy td "8333534179"
drag, startPoint x: 673, startPoint y: 295, endPoint x: 626, endPoint y: 294, distance: 47.8
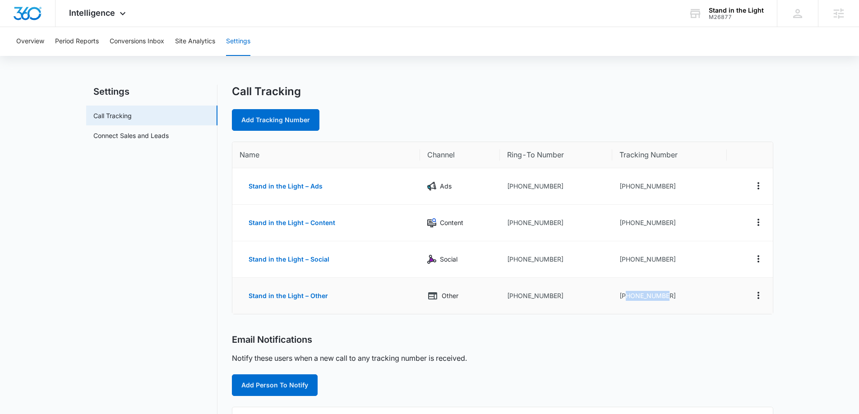
click at [626, 294] on td "[PHONE_NUMBER]" at bounding box center [669, 296] width 115 height 36
copy td "8333534188"
click at [113, 10] on span "Intelligence" at bounding box center [92, 12] width 46 height 9
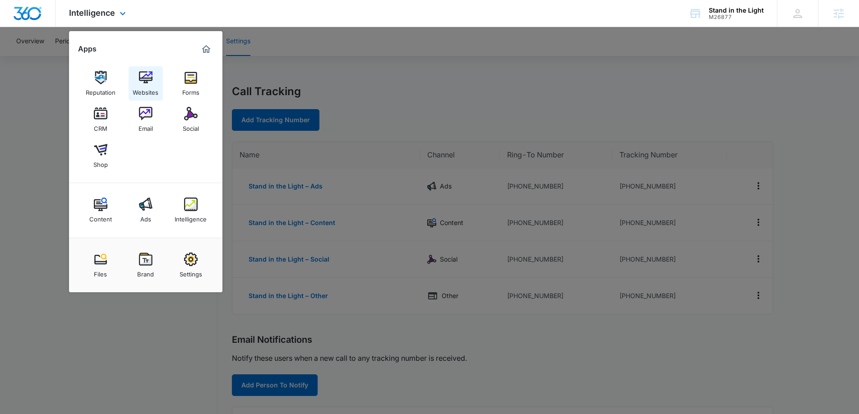
click at [147, 79] on img at bounding box center [146, 78] width 14 height 14
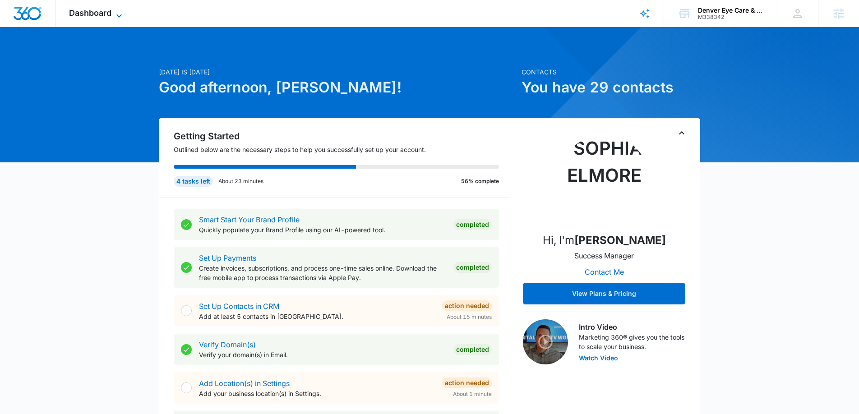
click at [119, 14] on icon at bounding box center [119, 15] width 11 height 11
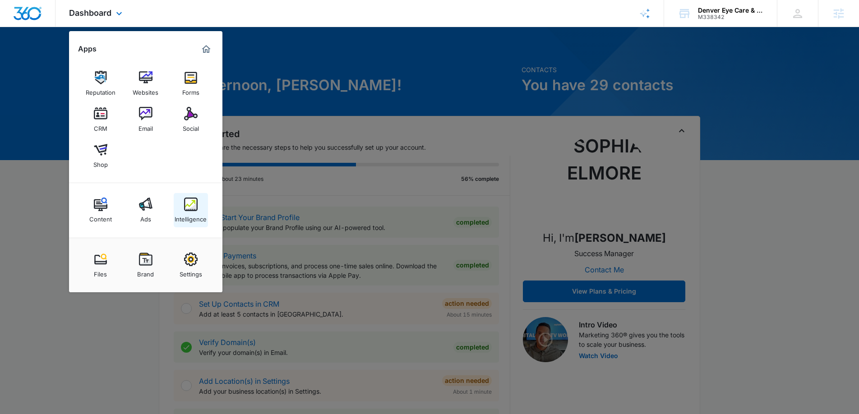
click at [194, 212] on div "Intelligence" at bounding box center [191, 217] width 32 height 12
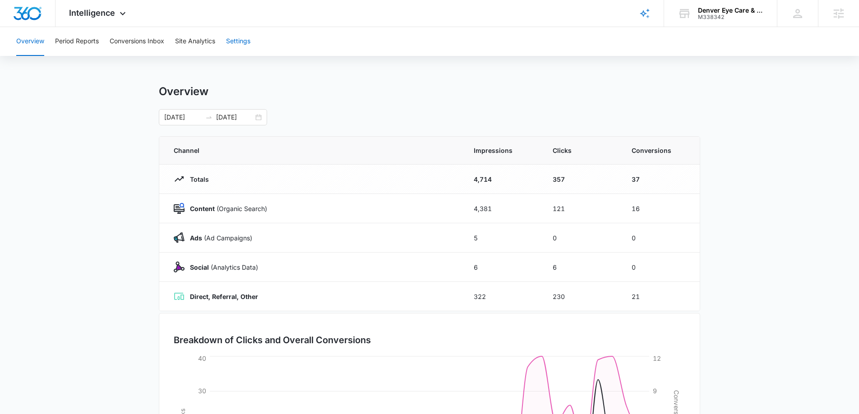
click at [243, 41] on button "Settings" at bounding box center [238, 41] width 24 height 29
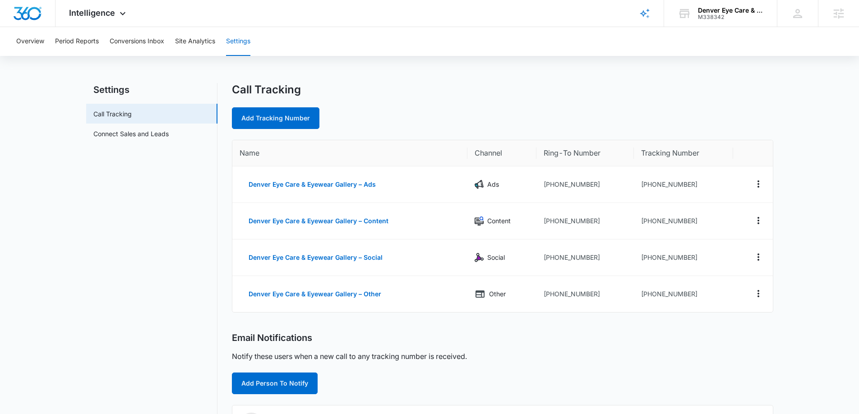
scroll to position [0, 0]
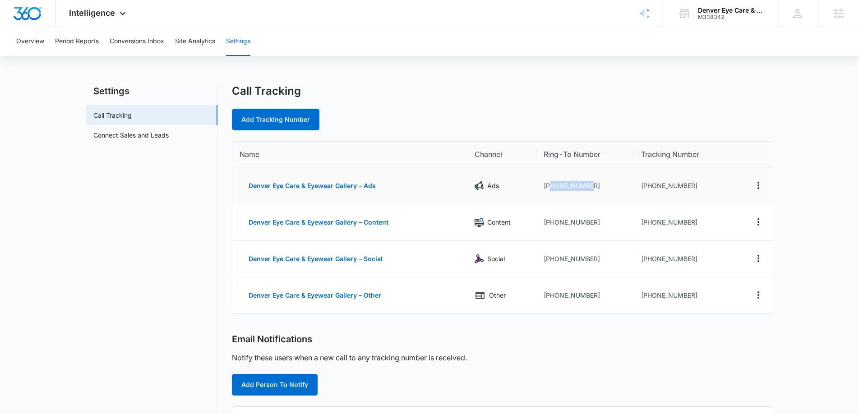
drag, startPoint x: 600, startPoint y: 189, endPoint x: 550, endPoint y: 185, distance: 50.2
click at [550, 185] on td "+17048127778" at bounding box center [584, 186] width 97 height 37
copy td "7048127778"
